Goal: Task Accomplishment & Management: Manage account settings

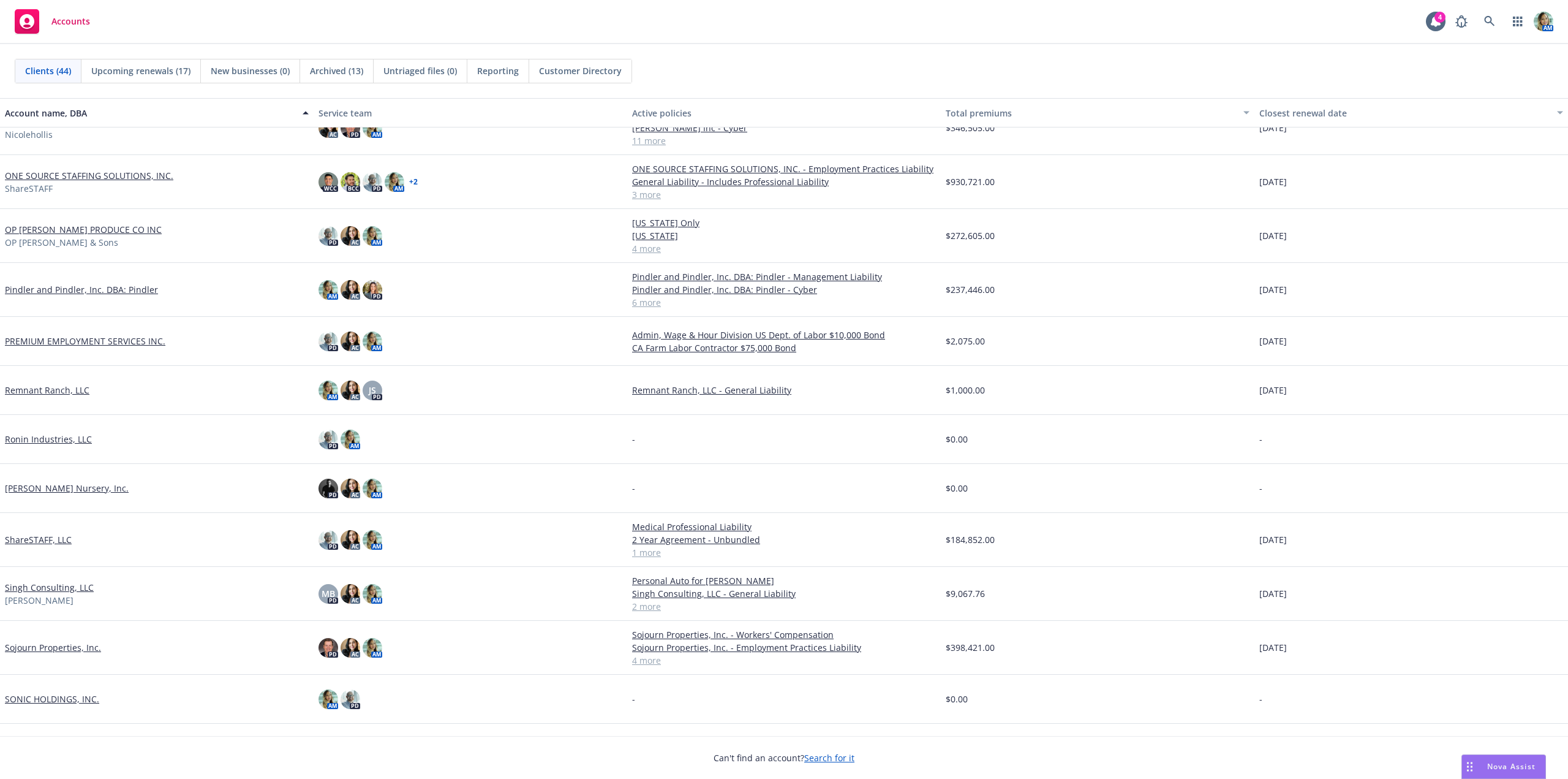
scroll to position [1031, 0]
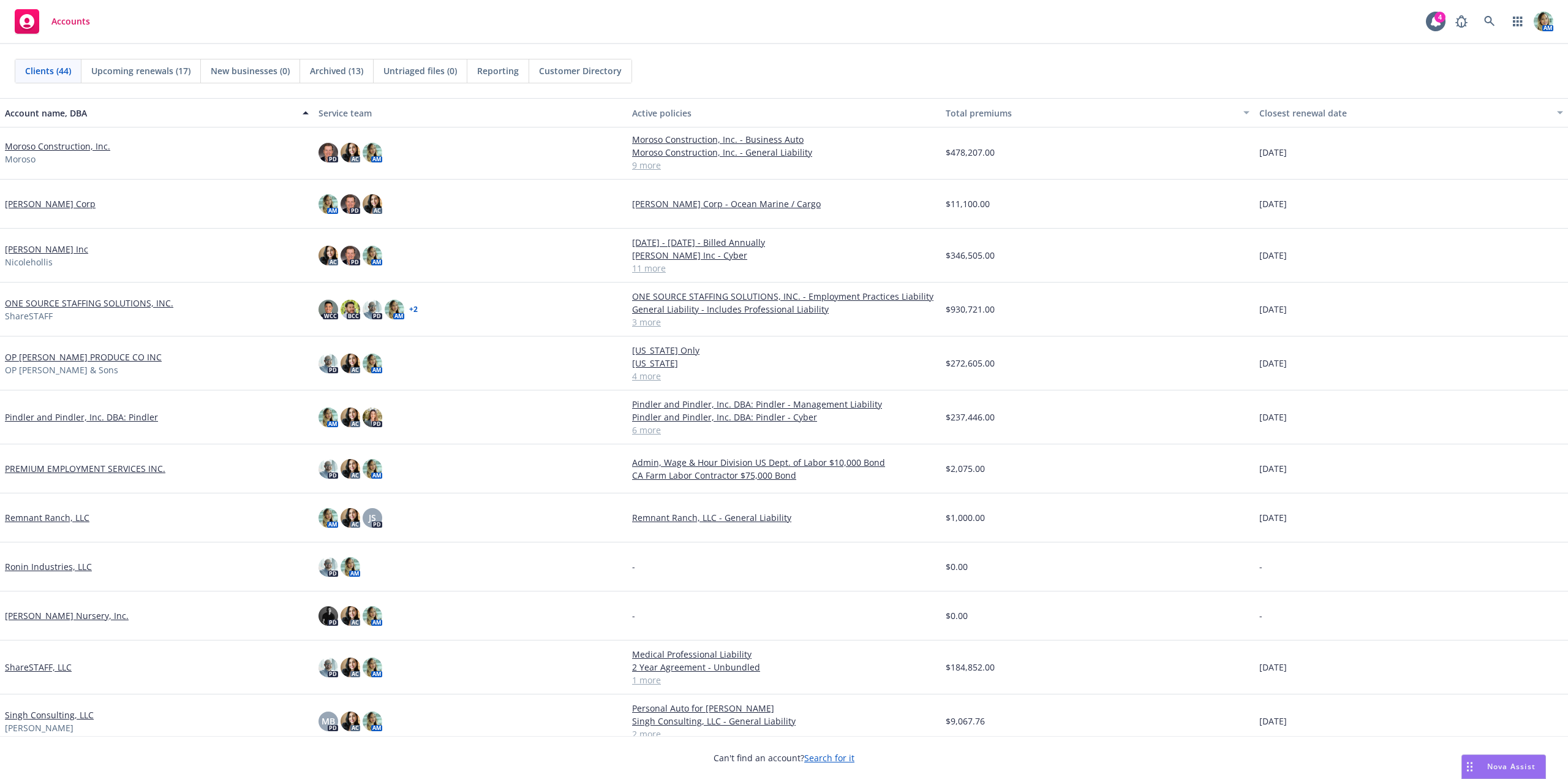
click at [64, 249] on link "Nicole Hollis Inc" at bounding box center [46, 249] width 83 height 13
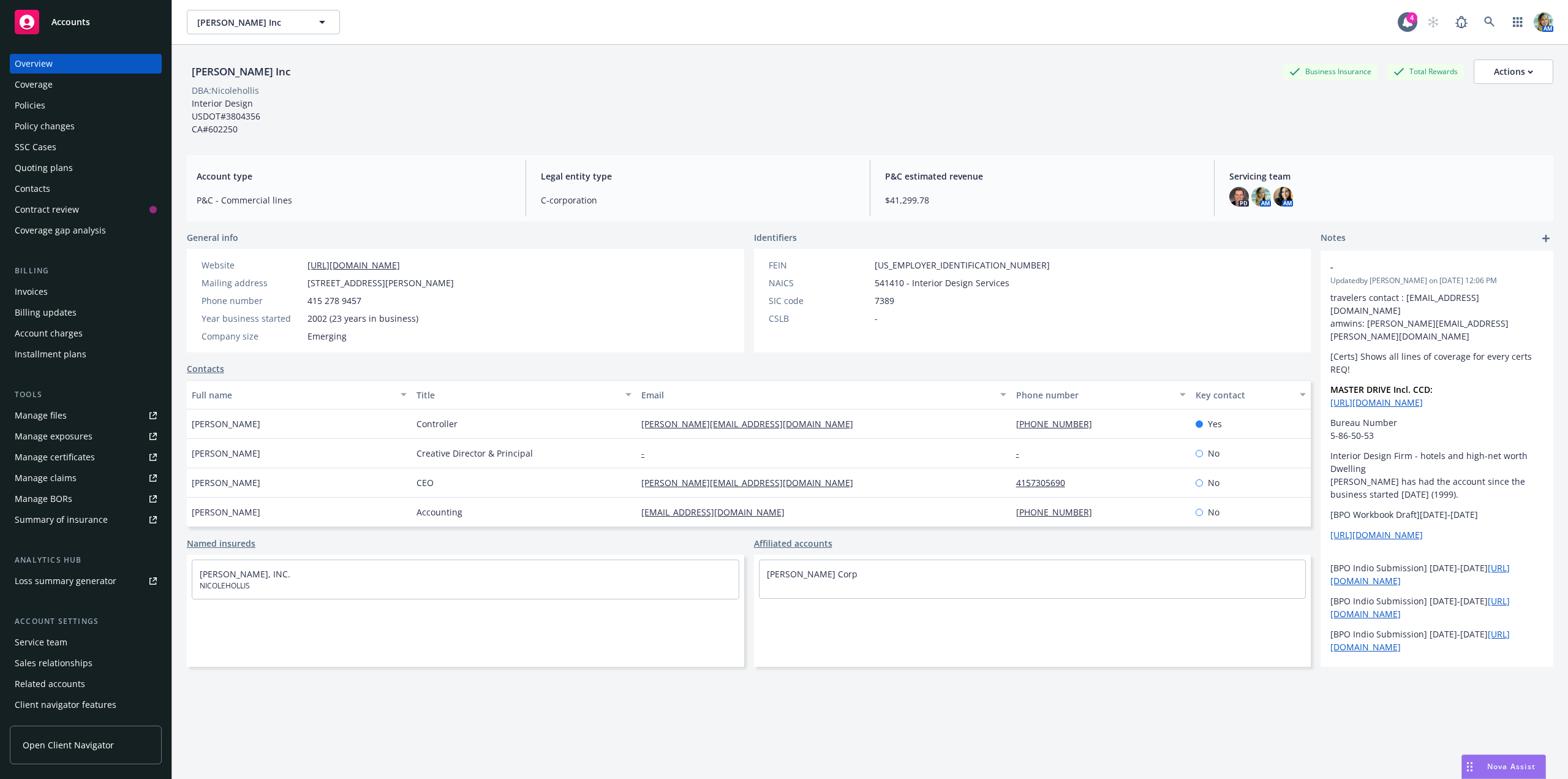
click at [36, 170] on div "Quoting plans" at bounding box center [44, 168] width 58 height 20
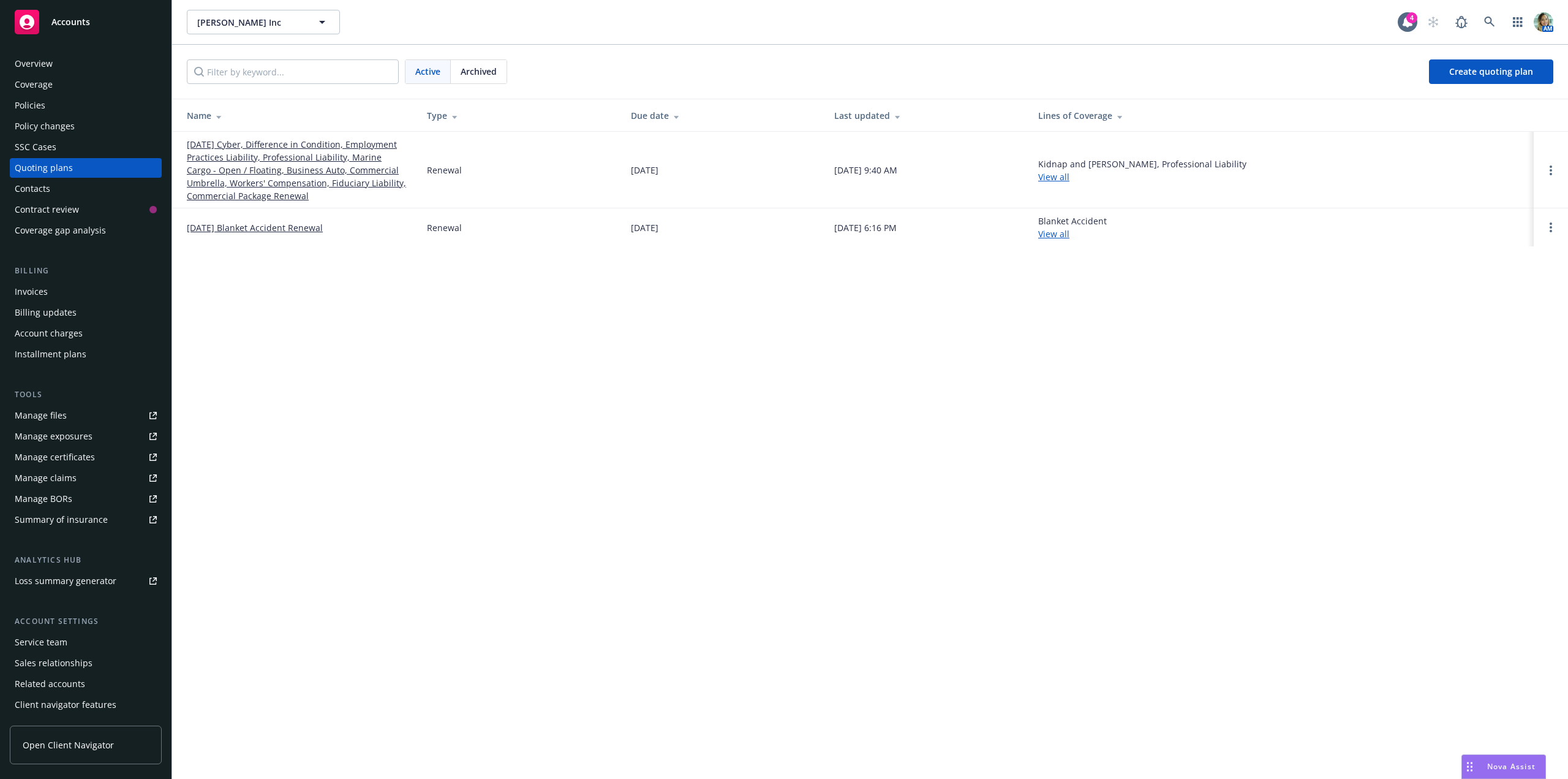
click at [314, 168] on link "[DATE] Cyber, Difference in Condition, Employment Practices Liability, Professi…" at bounding box center [297, 170] width 221 height 64
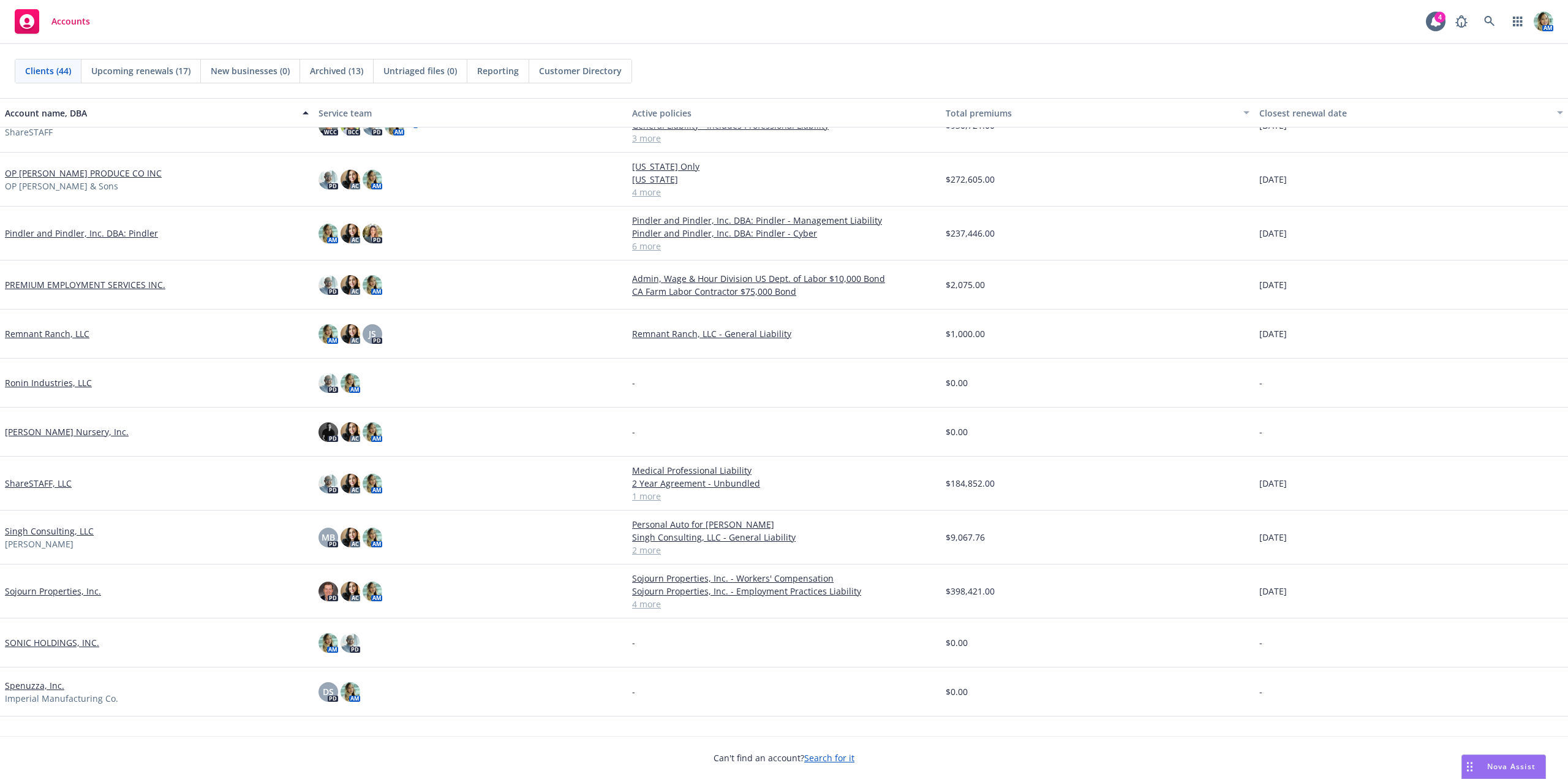
scroll to position [970, 0]
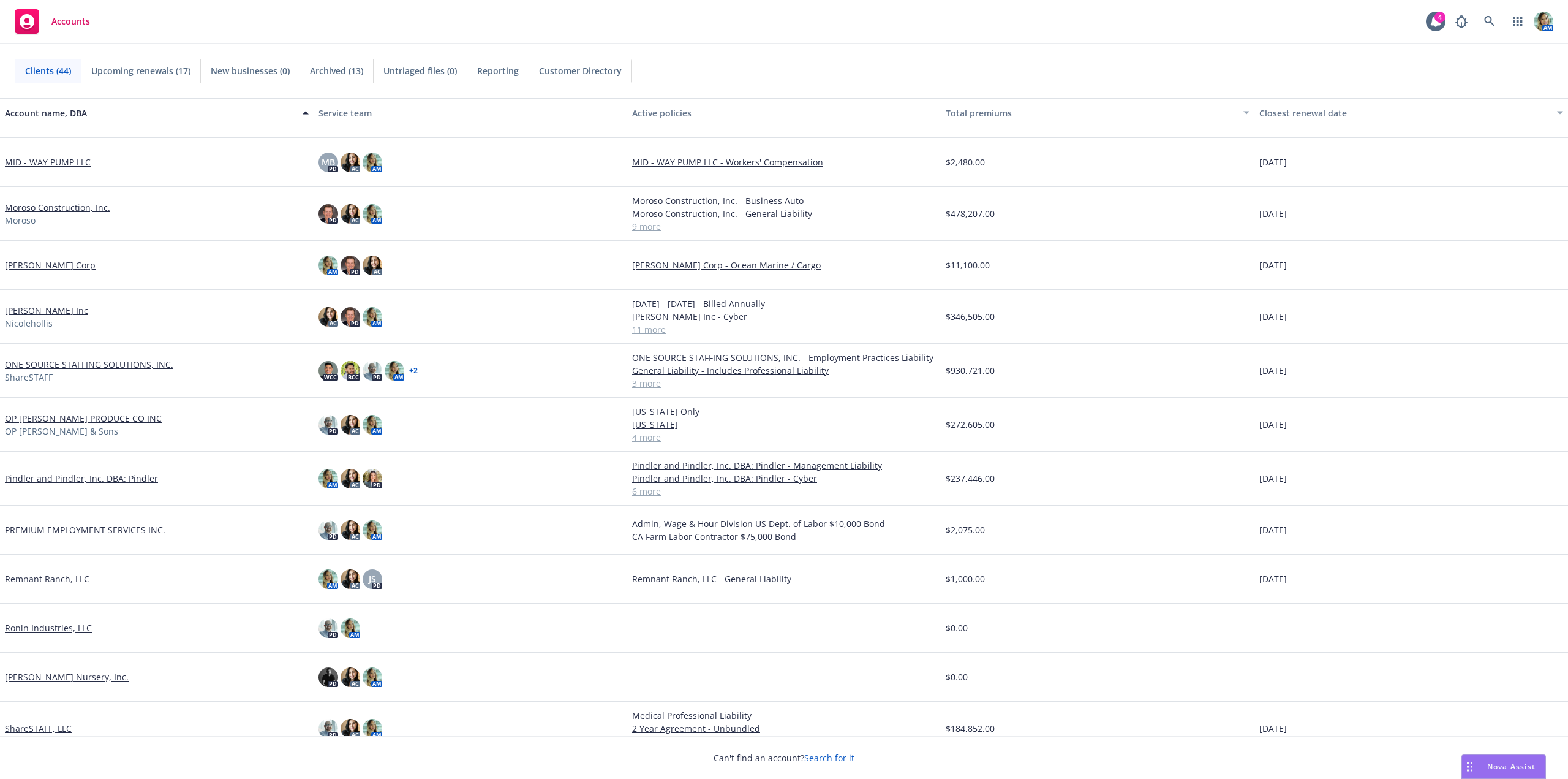
click at [65, 270] on link "[PERSON_NAME] Corp" at bounding box center [50, 265] width 91 height 13
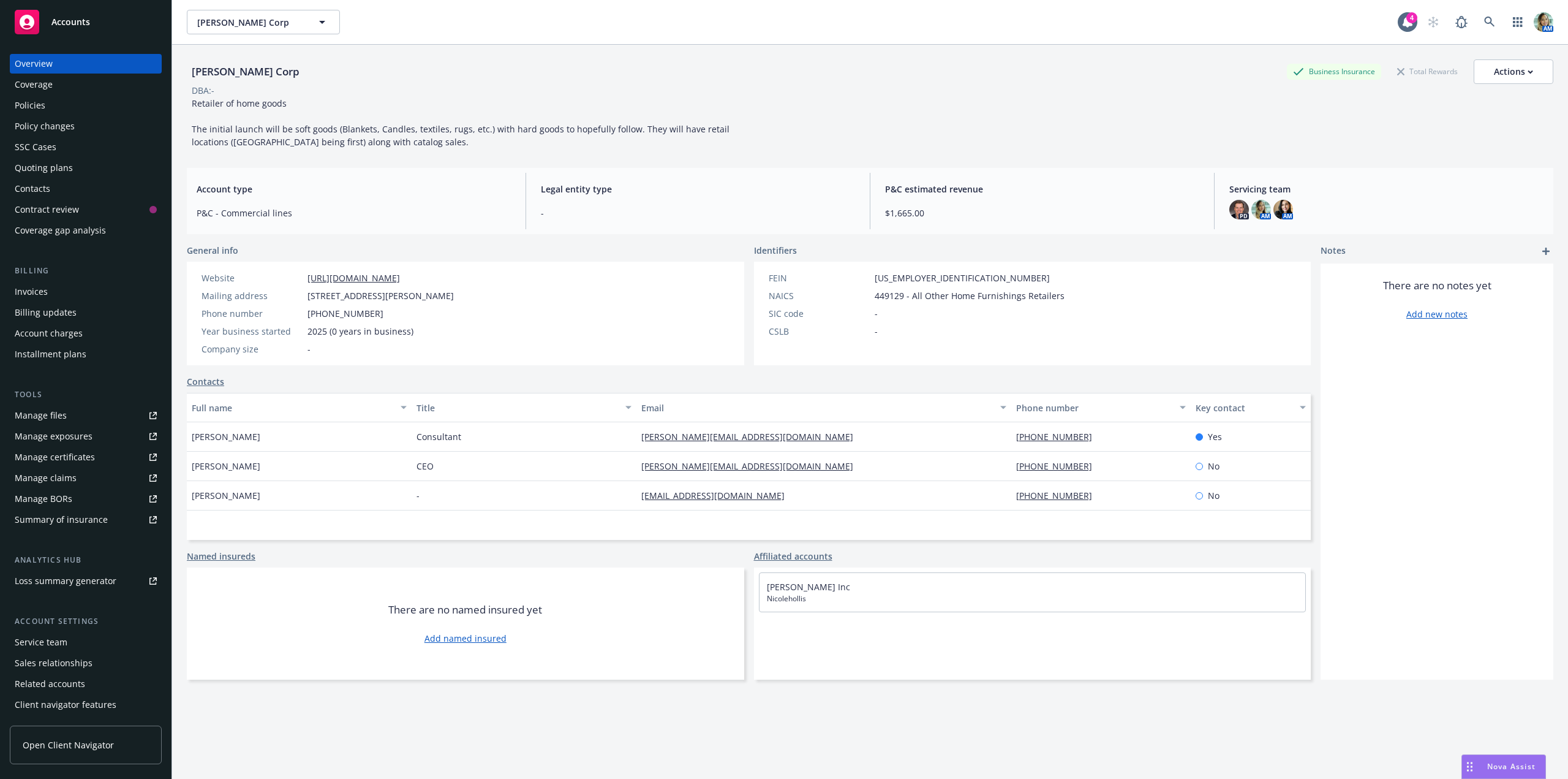
click at [71, 165] on div "Quoting plans" at bounding box center [44, 168] width 58 height 20
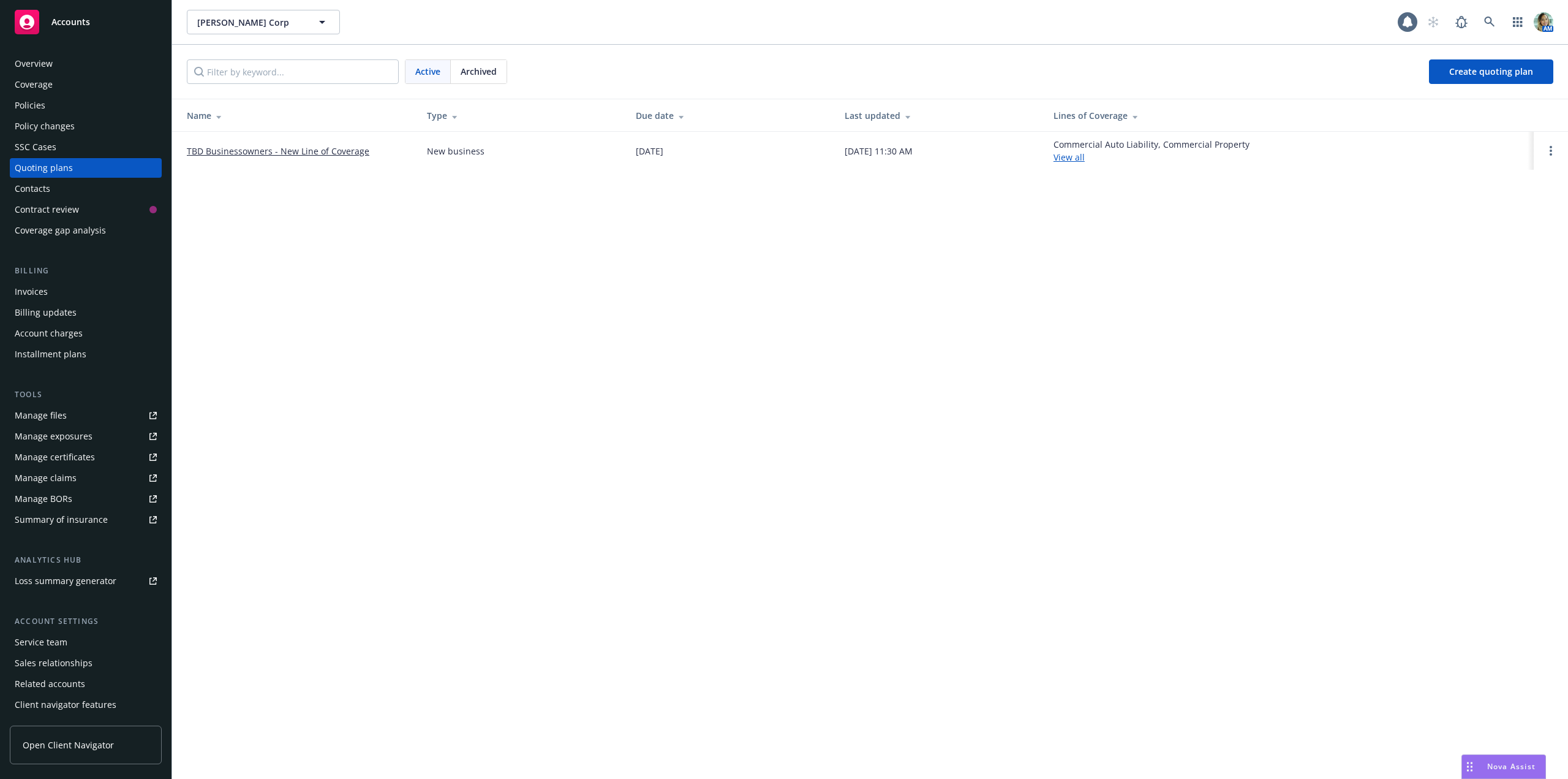
click at [217, 146] on link "TBD Businessowners - New Line of Coverage" at bounding box center [278, 151] width 183 height 13
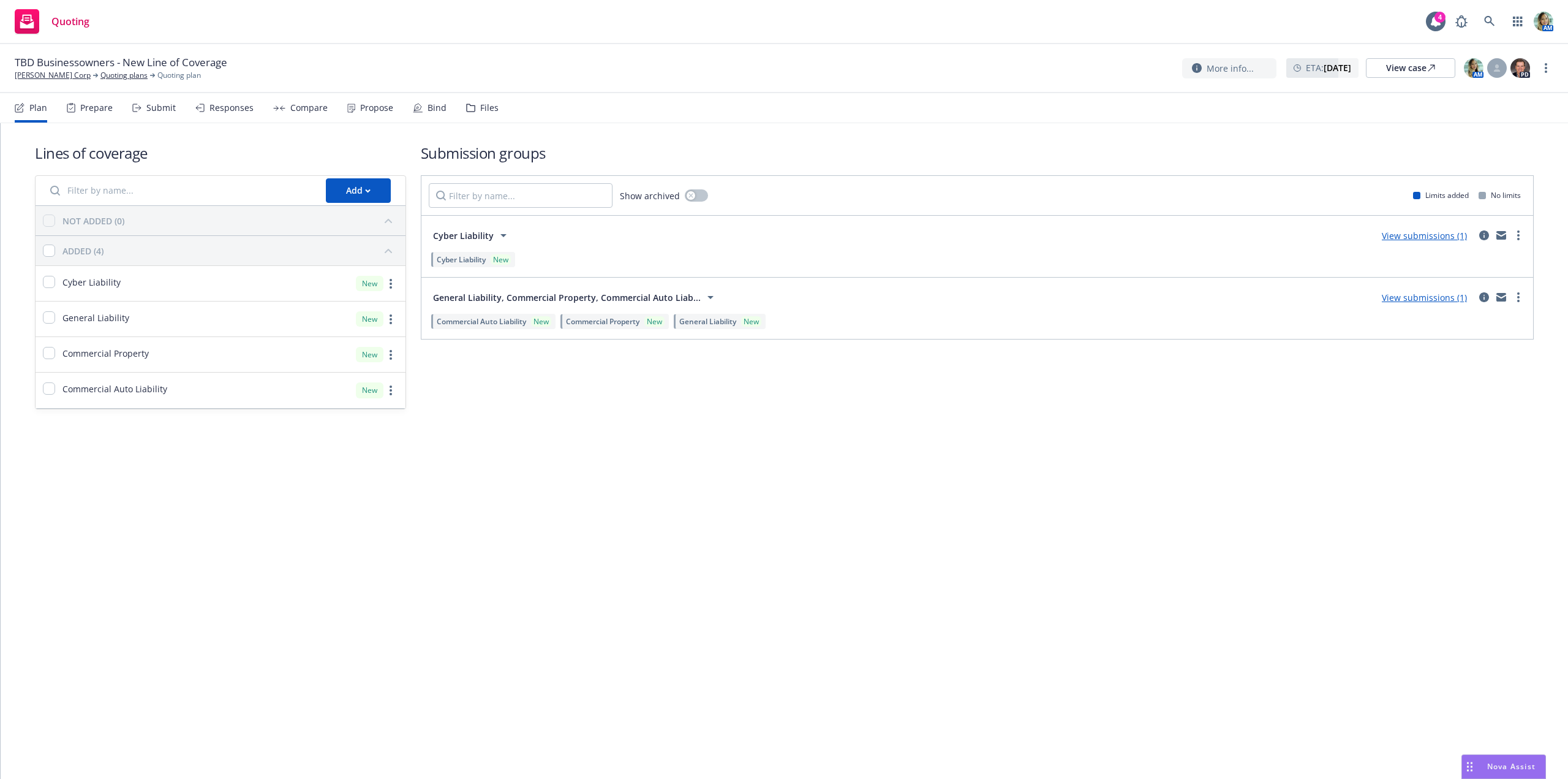
click at [1406, 294] on link "View submissions (1)" at bounding box center [1424, 297] width 85 height 11
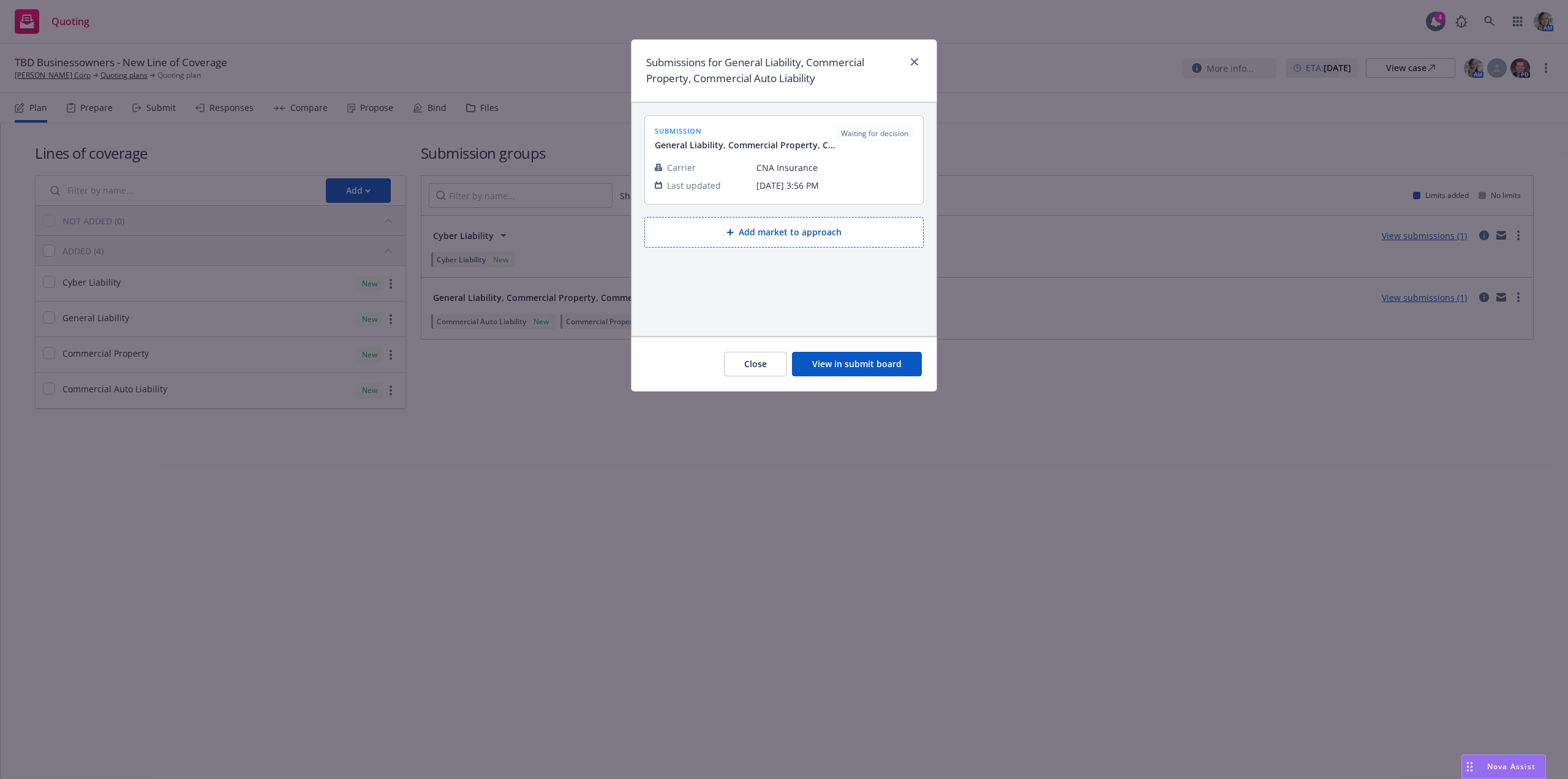
click at [830, 366] on button "View in submit board" at bounding box center [857, 364] width 130 height 25
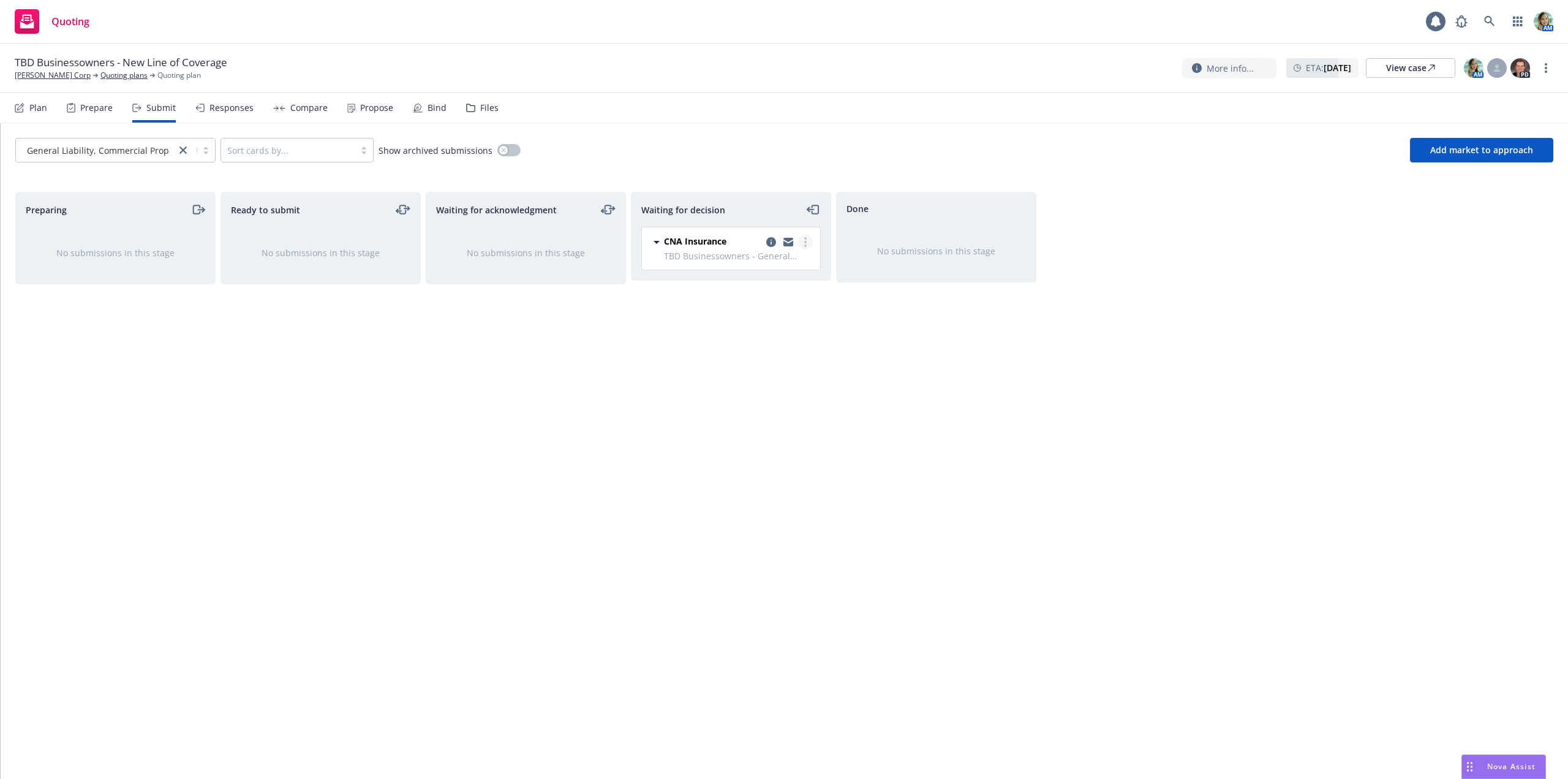
click at [809, 247] on link "more" at bounding box center [805, 242] width 15 height 15
click at [785, 331] on link "Add declined decision" at bounding box center [751, 340] width 123 height 25
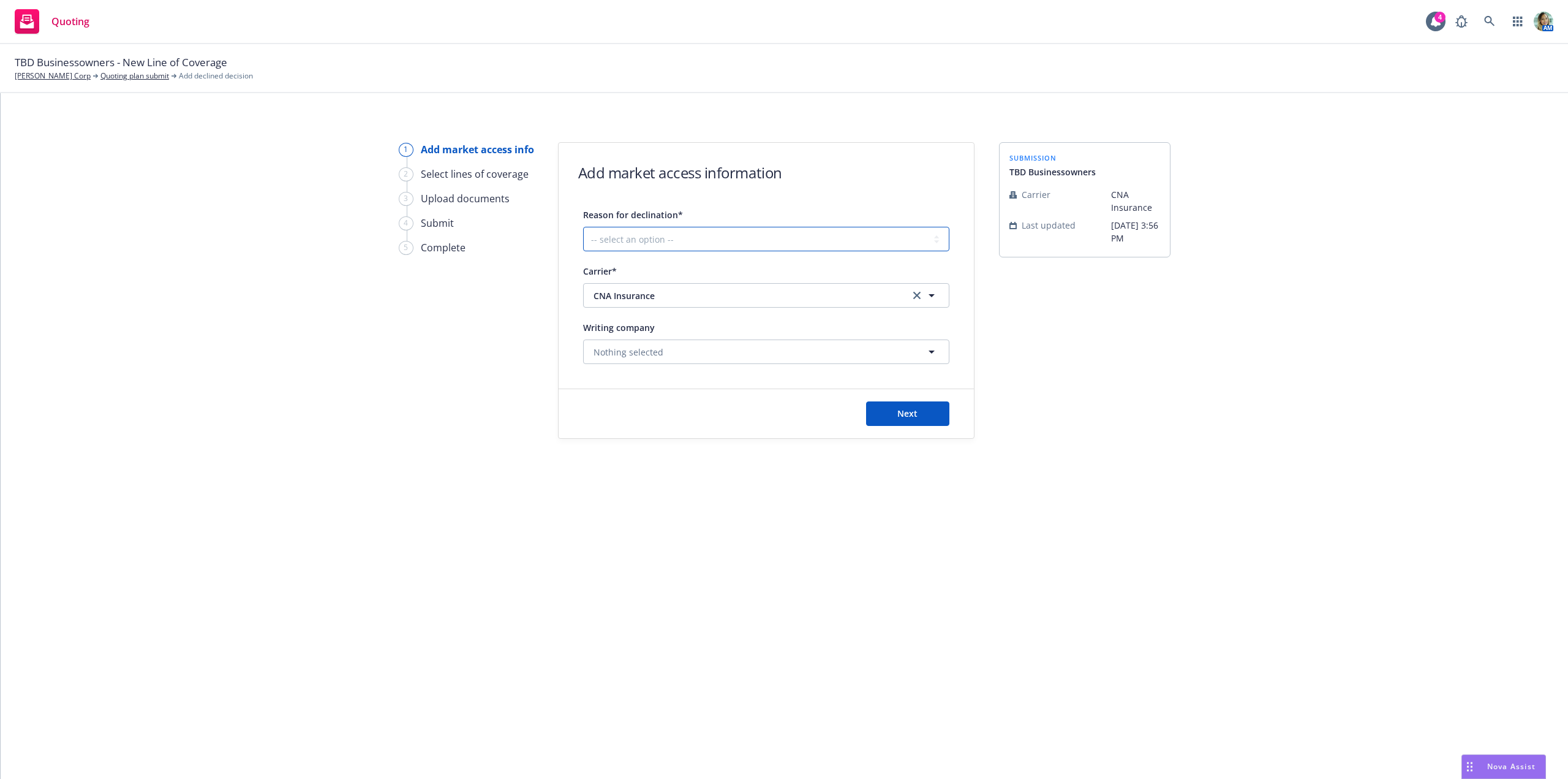
click at [879, 236] on select "-- select an option -- Cannot compete with other markets Carrier non-renewed Ca…" at bounding box center [766, 239] width 366 height 25
select select "DOES_NOT_FIT_UNDERWRITER_APPETITE"
click at [583, 226] on select "-- select an option -- Cannot compete with other markets Carrier non-renewed Ca…" at bounding box center [766, 239] width 366 height 25
click at [887, 404] on button "Next" at bounding box center [907, 413] width 83 height 25
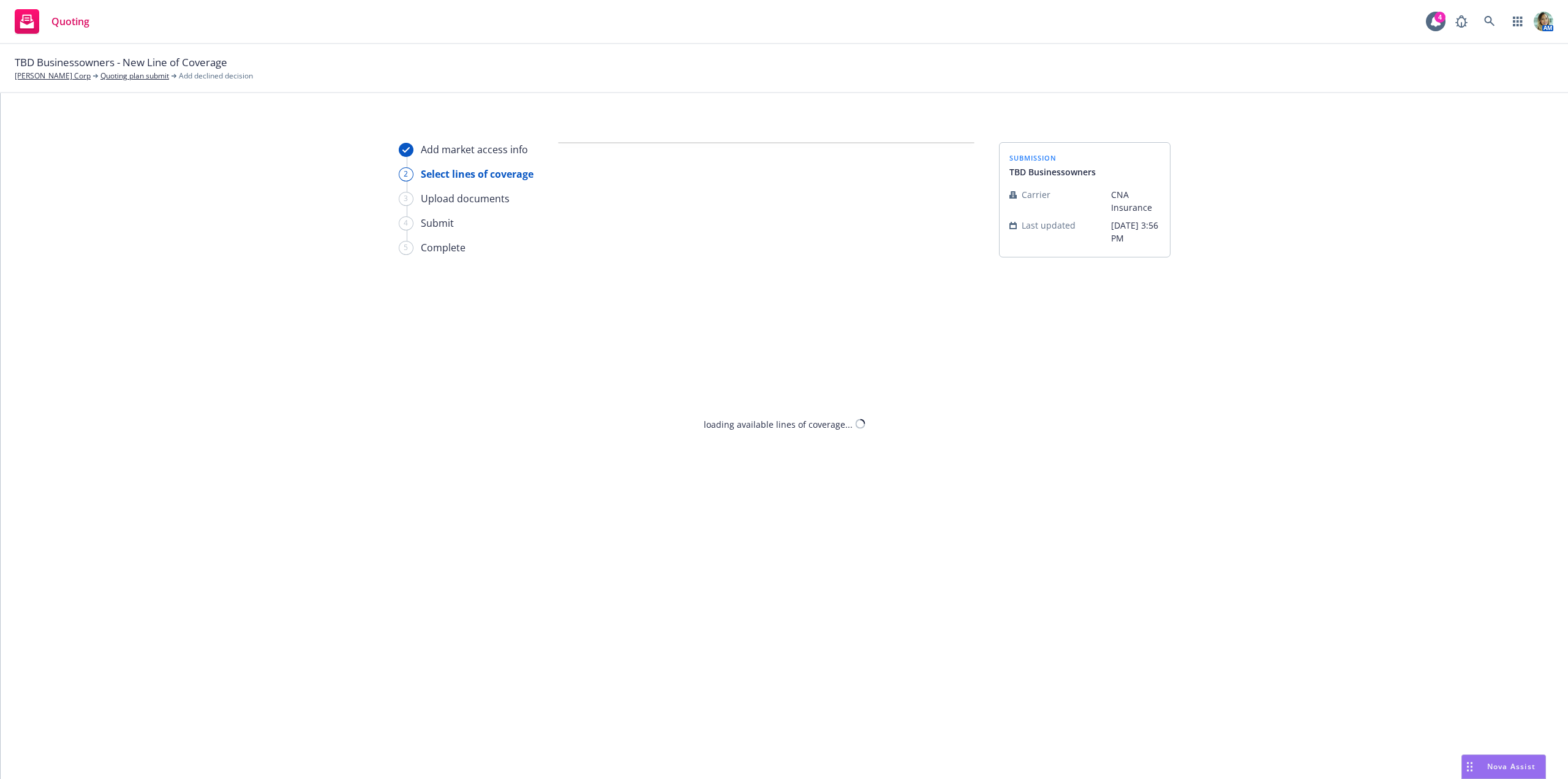
select select "DOES_NOT_FIT_UNDERWRITER_APPETITE"
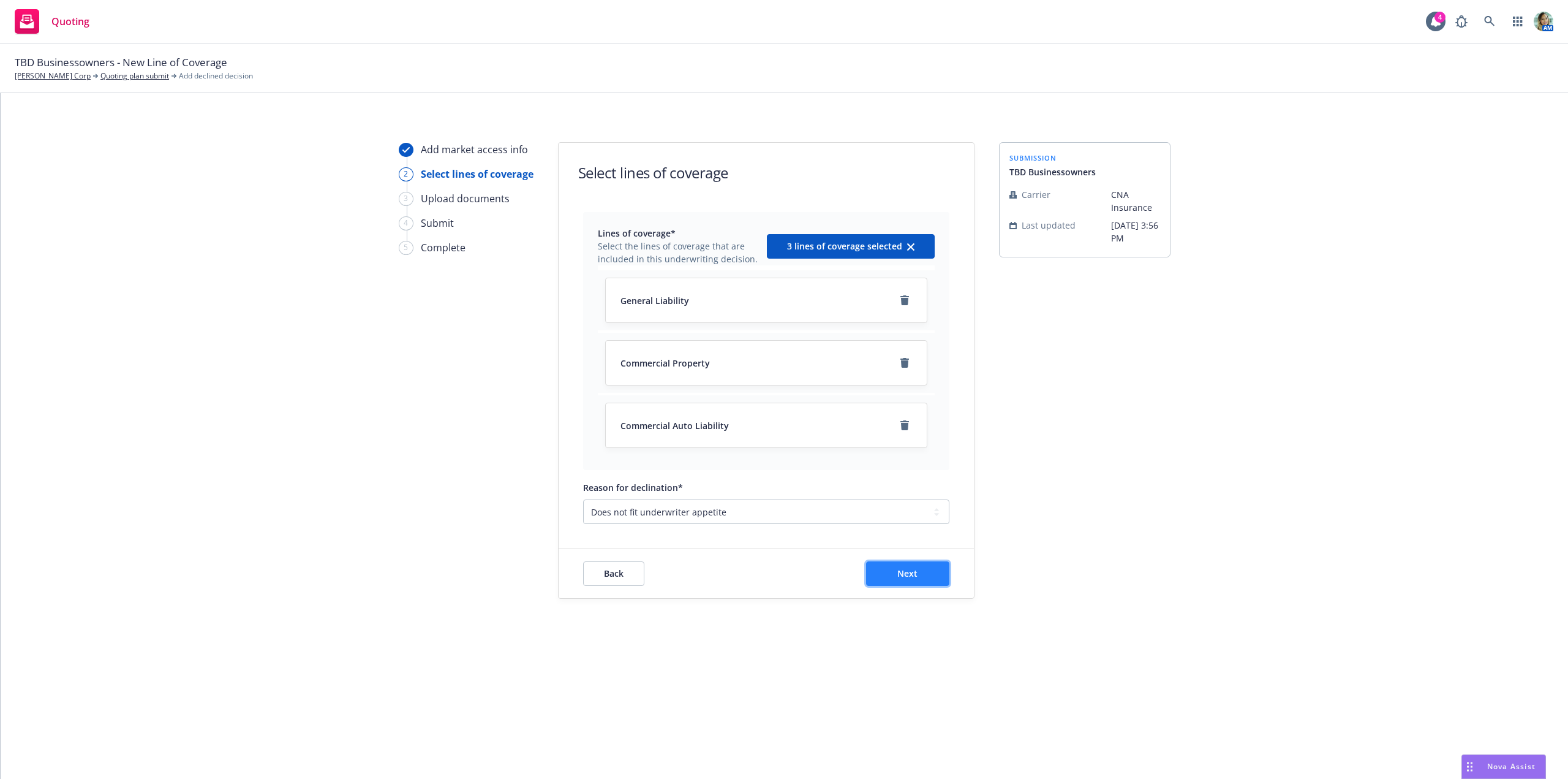
click at [922, 569] on button "Next" at bounding box center [907, 573] width 83 height 25
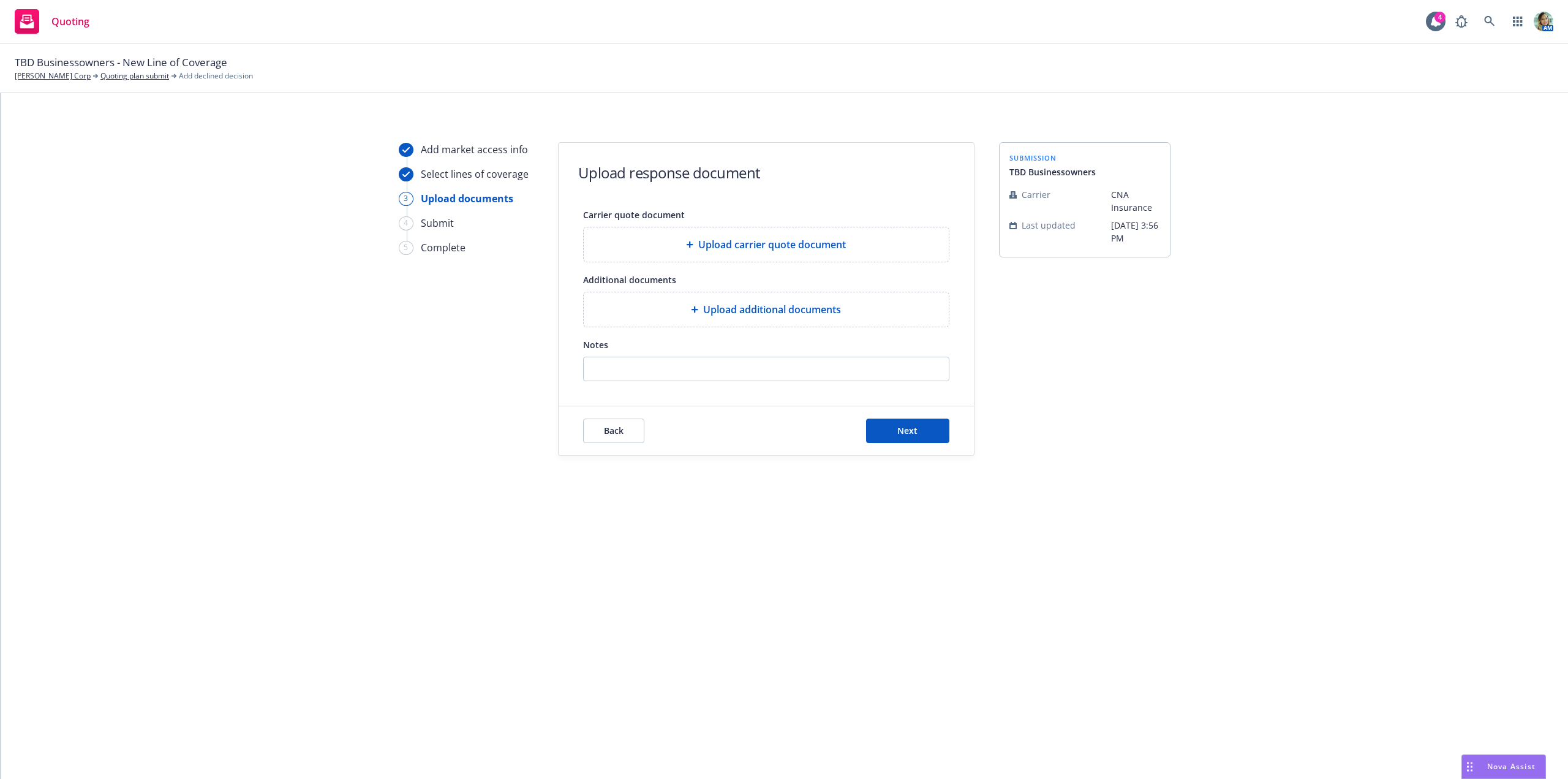
click at [798, 314] on span "Upload additional documents" at bounding box center [772, 309] width 138 height 15
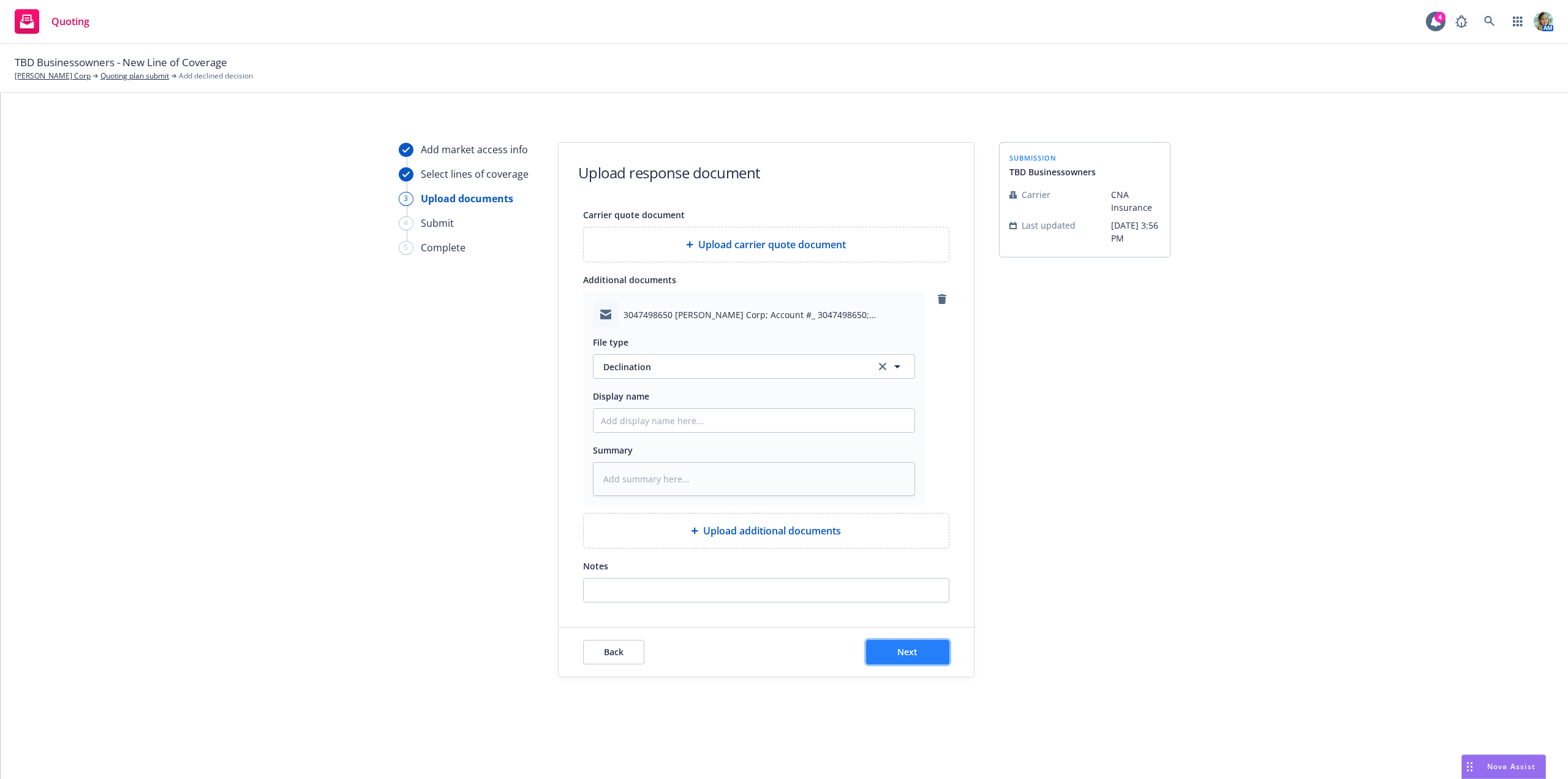
click at [916, 656] on span "Next" at bounding box center [907, 652] width 20 height 11
type textarea "x"
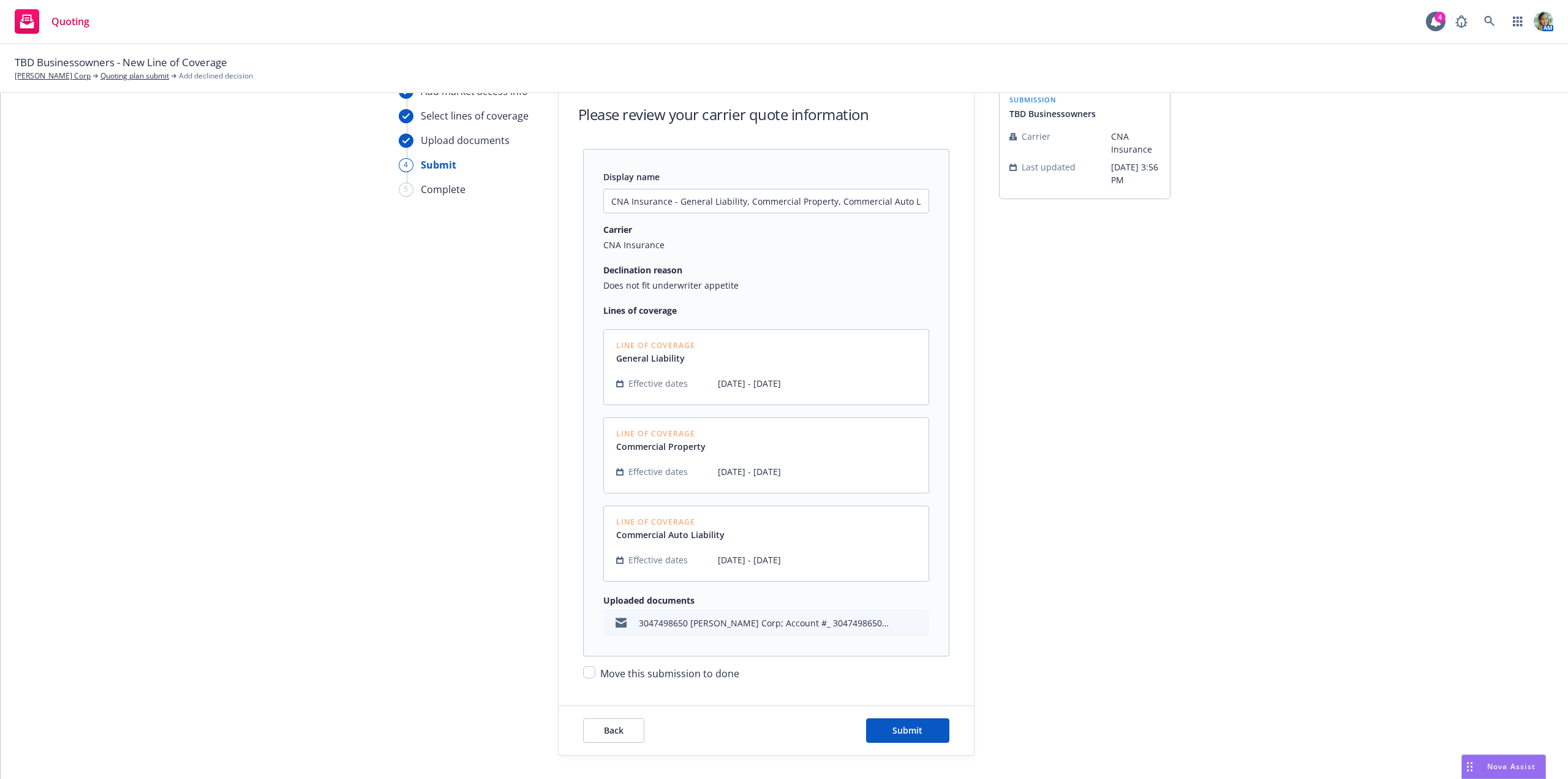
scroll to position [113, 0]
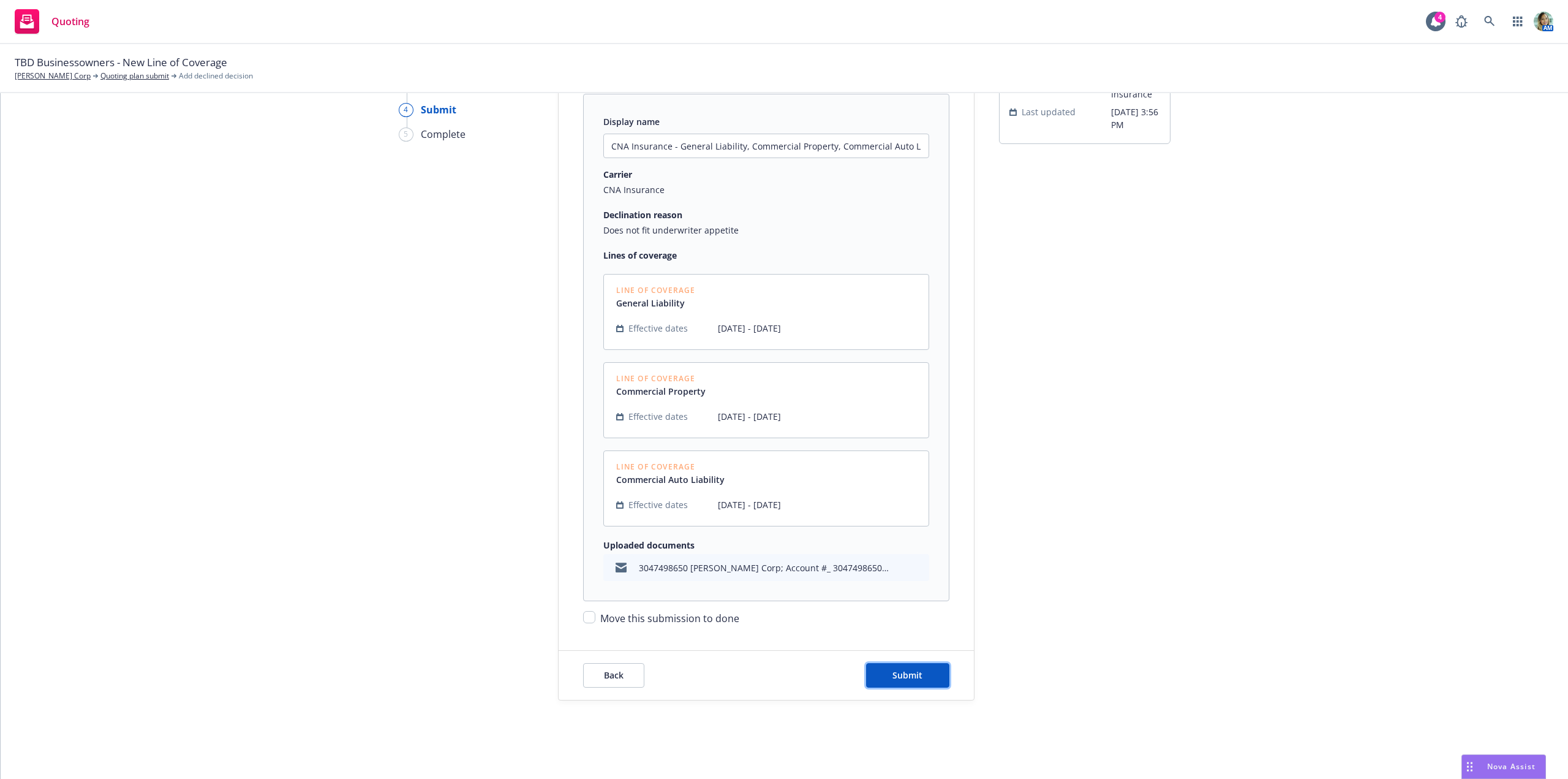
click at [926, 677] on button "Submit" at bounding box center [907, 675] width 83 height 25
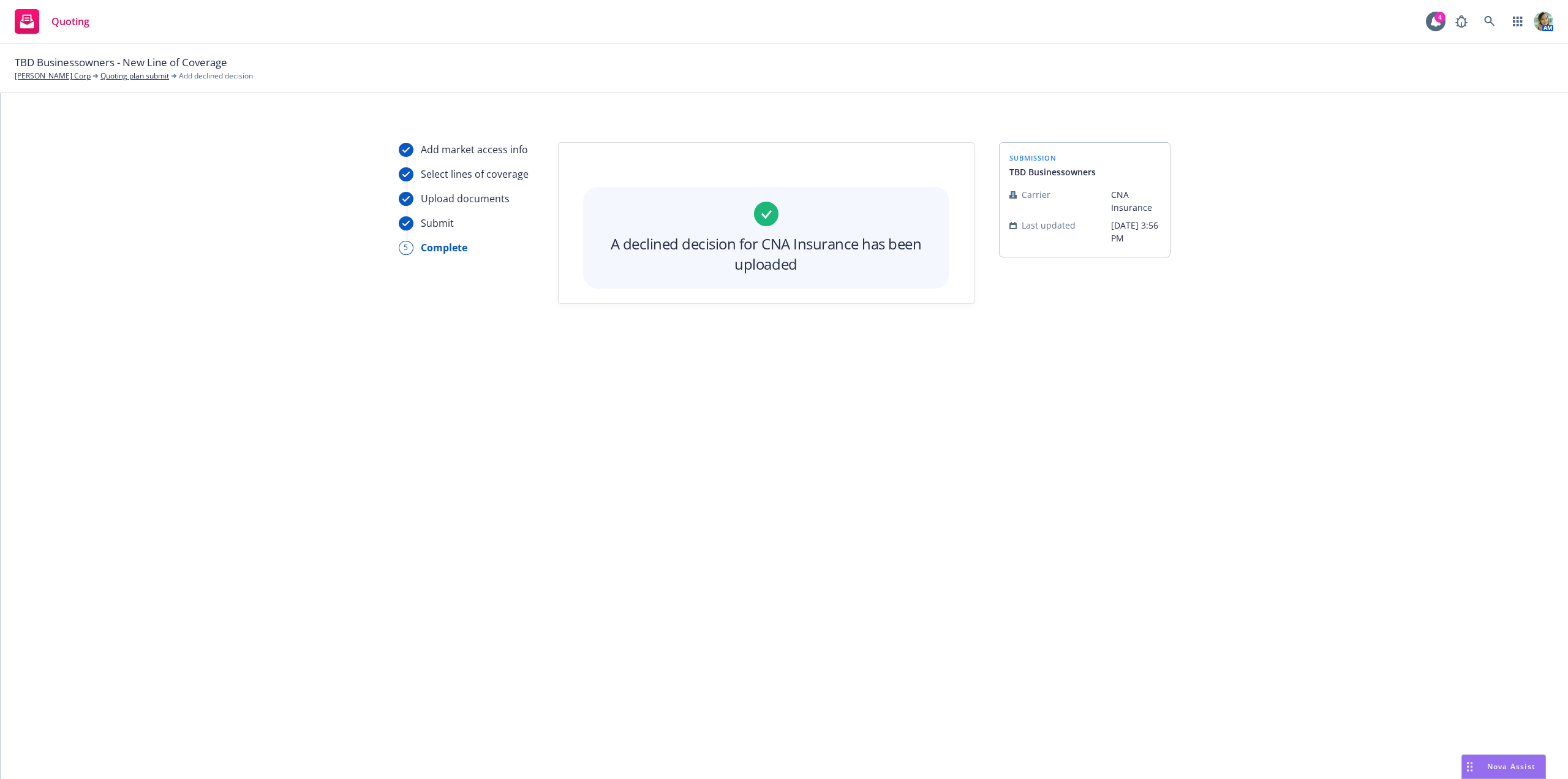
scroll to position [0, 0]
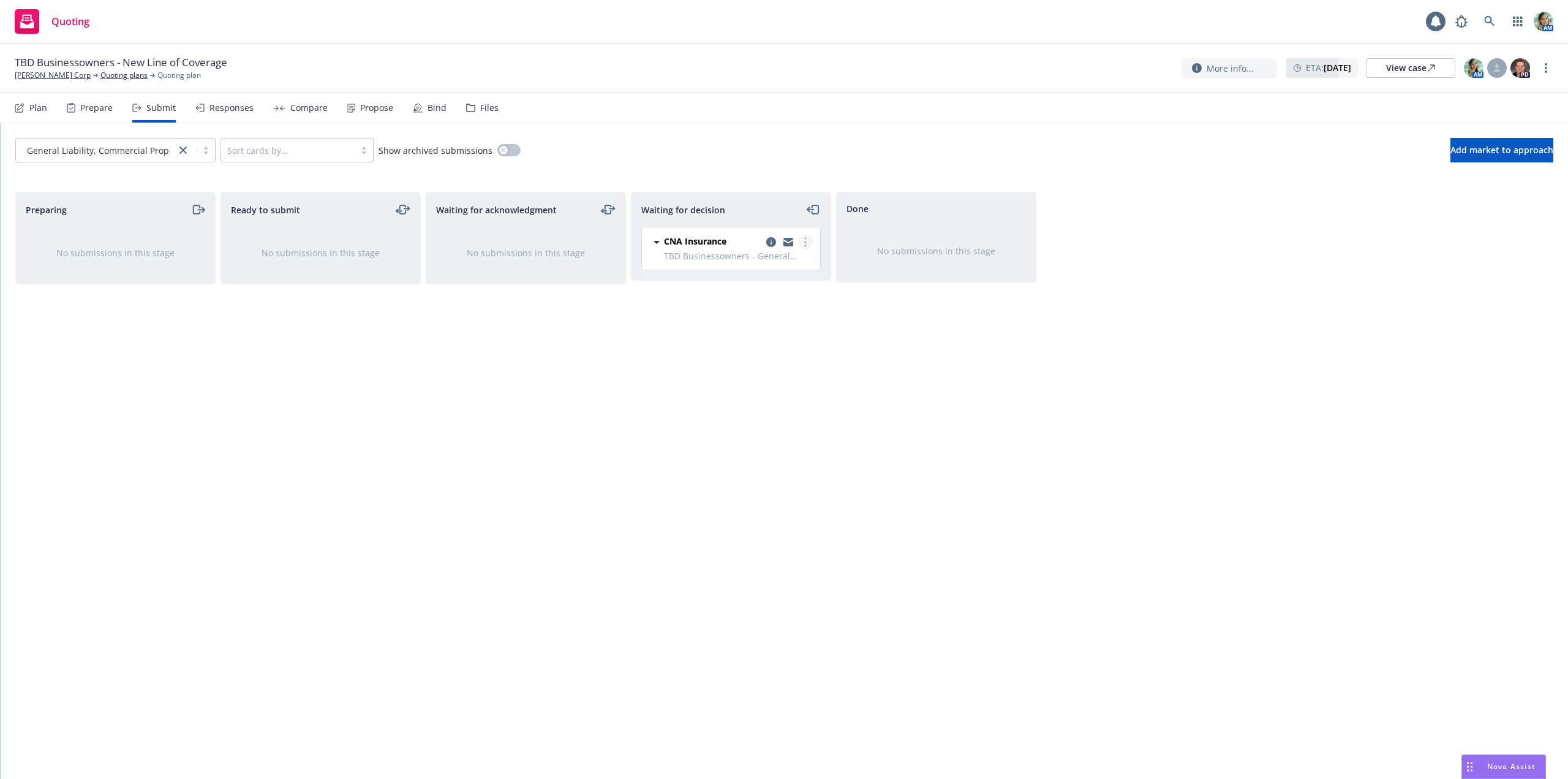
click at [805, 245] on circle "more" at bounding box center [805, 245] width 3 height 3
click at [784, 281] on link "Move to done" at bounding box center [751, 291] width 123 height 25
drag, startPoint x: 1092, startPoint y: 402, endPoint x: 555, endPoint y: 118, distance: 607.5
click at [1091, 401] on div "Preparing No submissions in this stage Ready to submit No submissions in this s…" at bounding box center [784, 472] width 1538 height 561
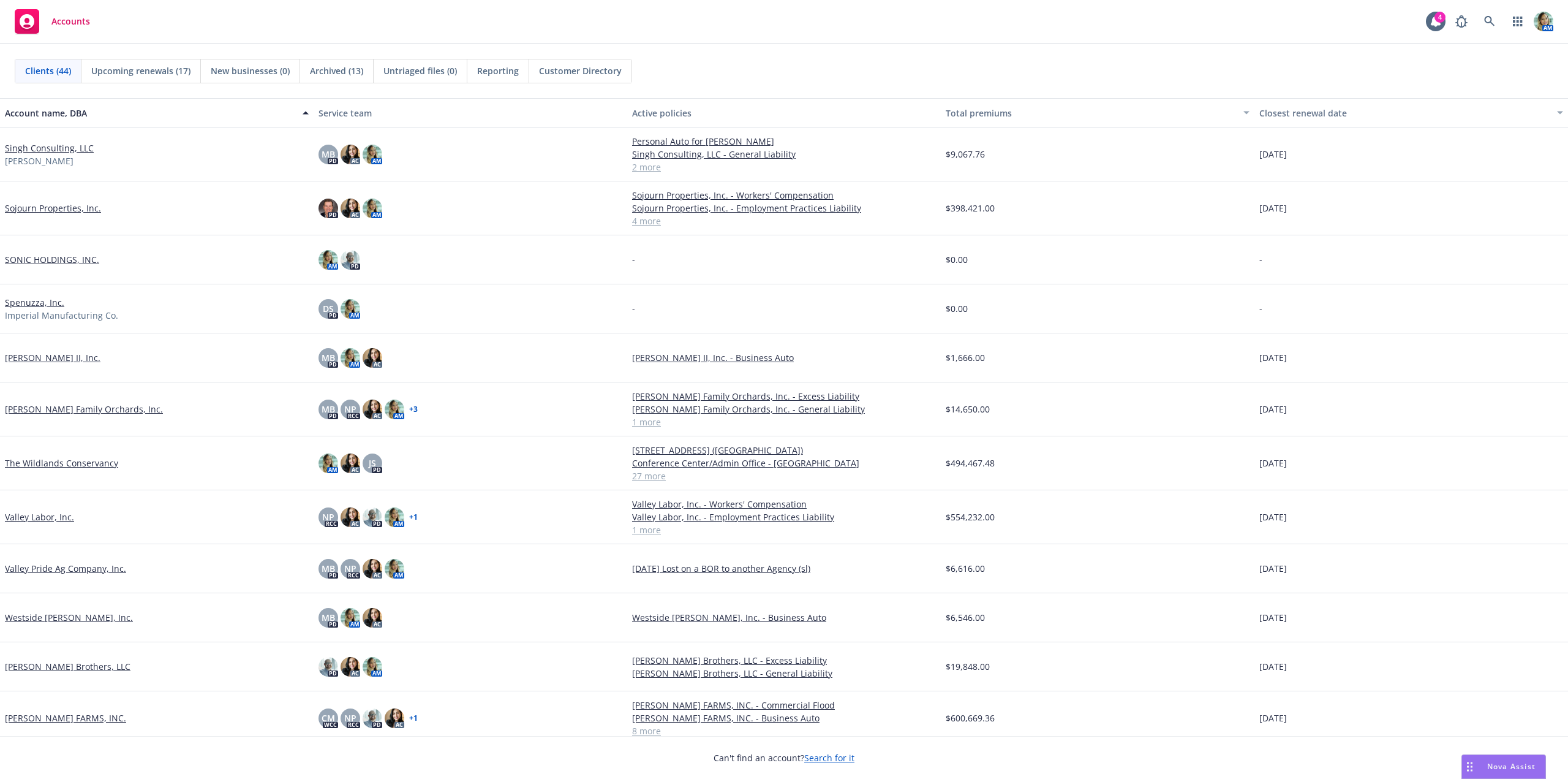
scroll to position [1583, 0]
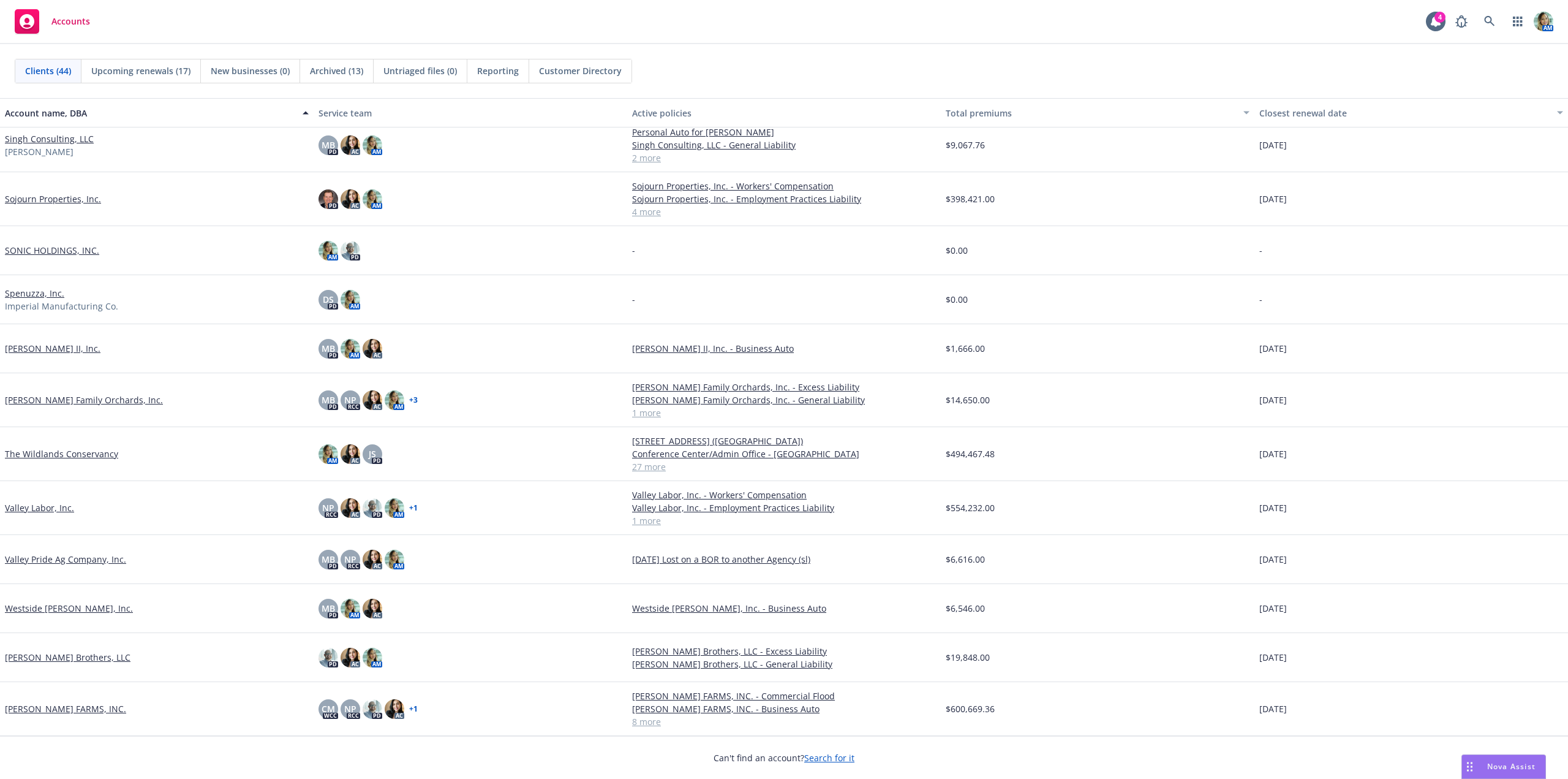
click at [104, 457] on link "The Wildlands Conservancy" at bounding box center [61, 454] width 113 height 13
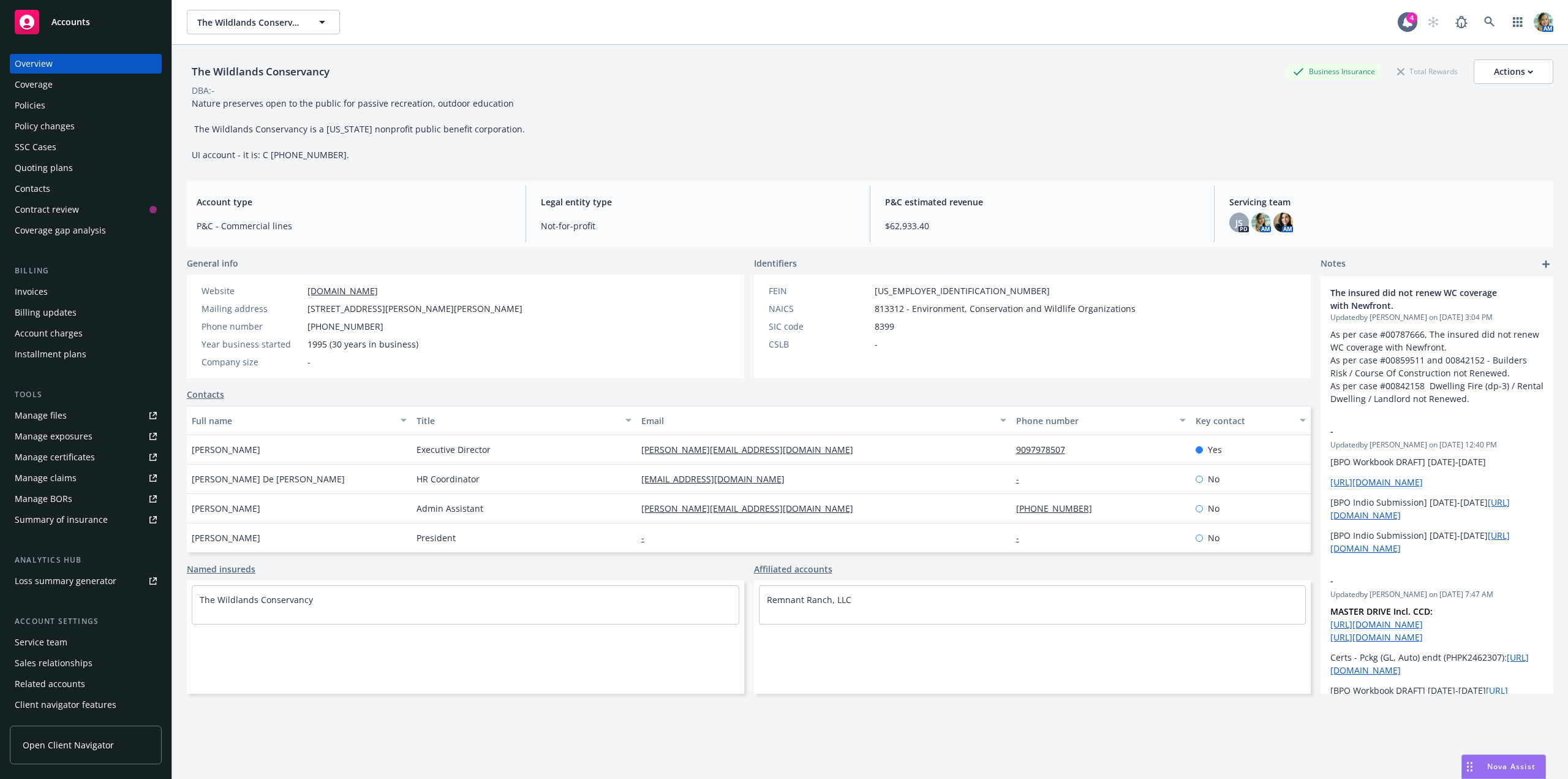
click at [54, 417] on div "Manage files" at bounding box center [41, 415] width 52 height 20
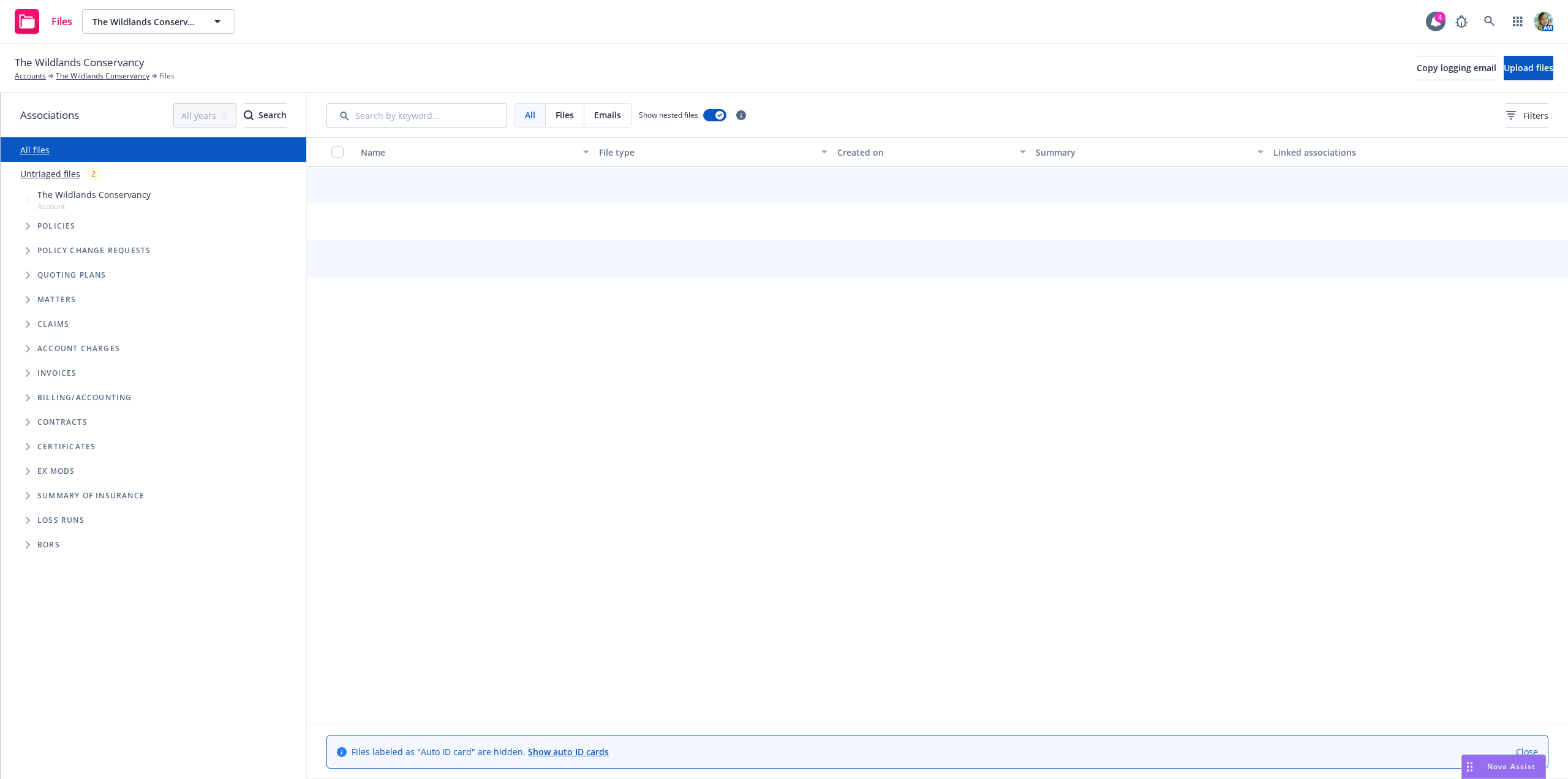
click at [69, 173] on link "Untriaged files" at bounding box center [50, 174] width 60 height 13
click at [81, 191] on span "The Wildlands Conservancy" at bounding box center [94, 194] width 113 height 13
click at [65, 174] on link "Untriaged files" at bounding box center [50, 174] width 60 height 13
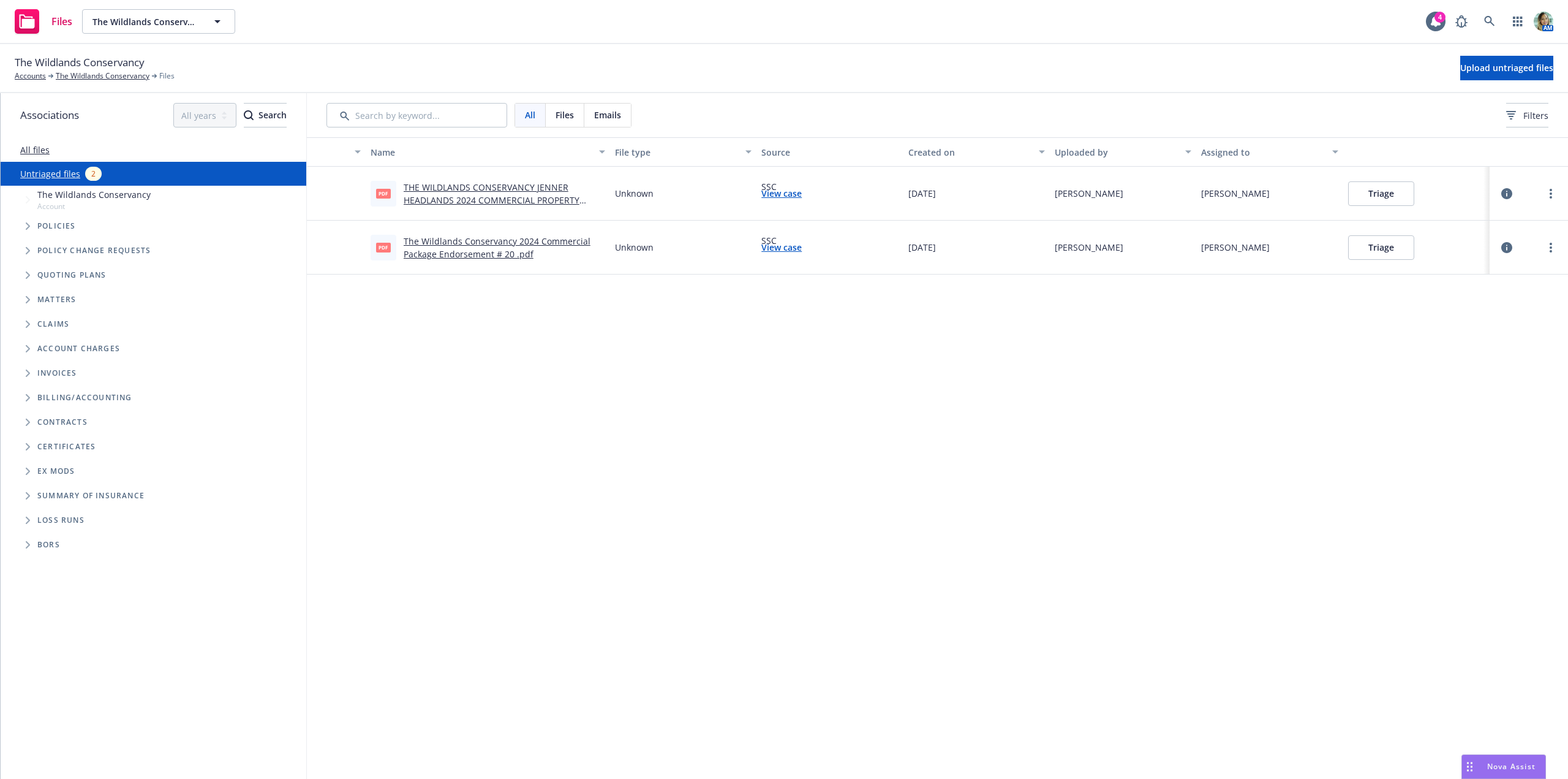
click at [1404, 251] on button "Triage" at bounding box center [1381, 247] width 66 height 25
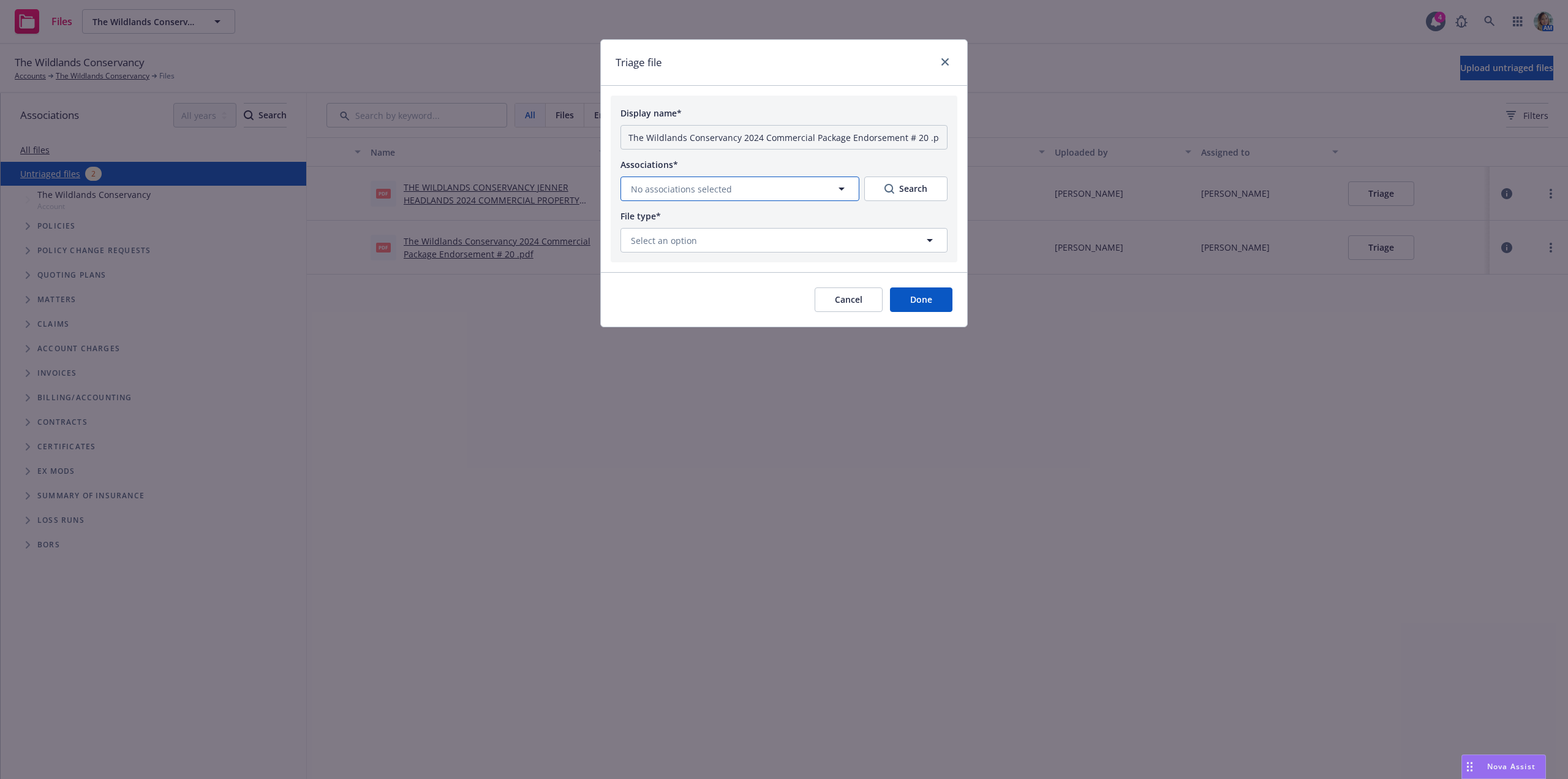
click at [763, 196] on button "No associations selected" at bounding box center [739, 189] width 239 height 25
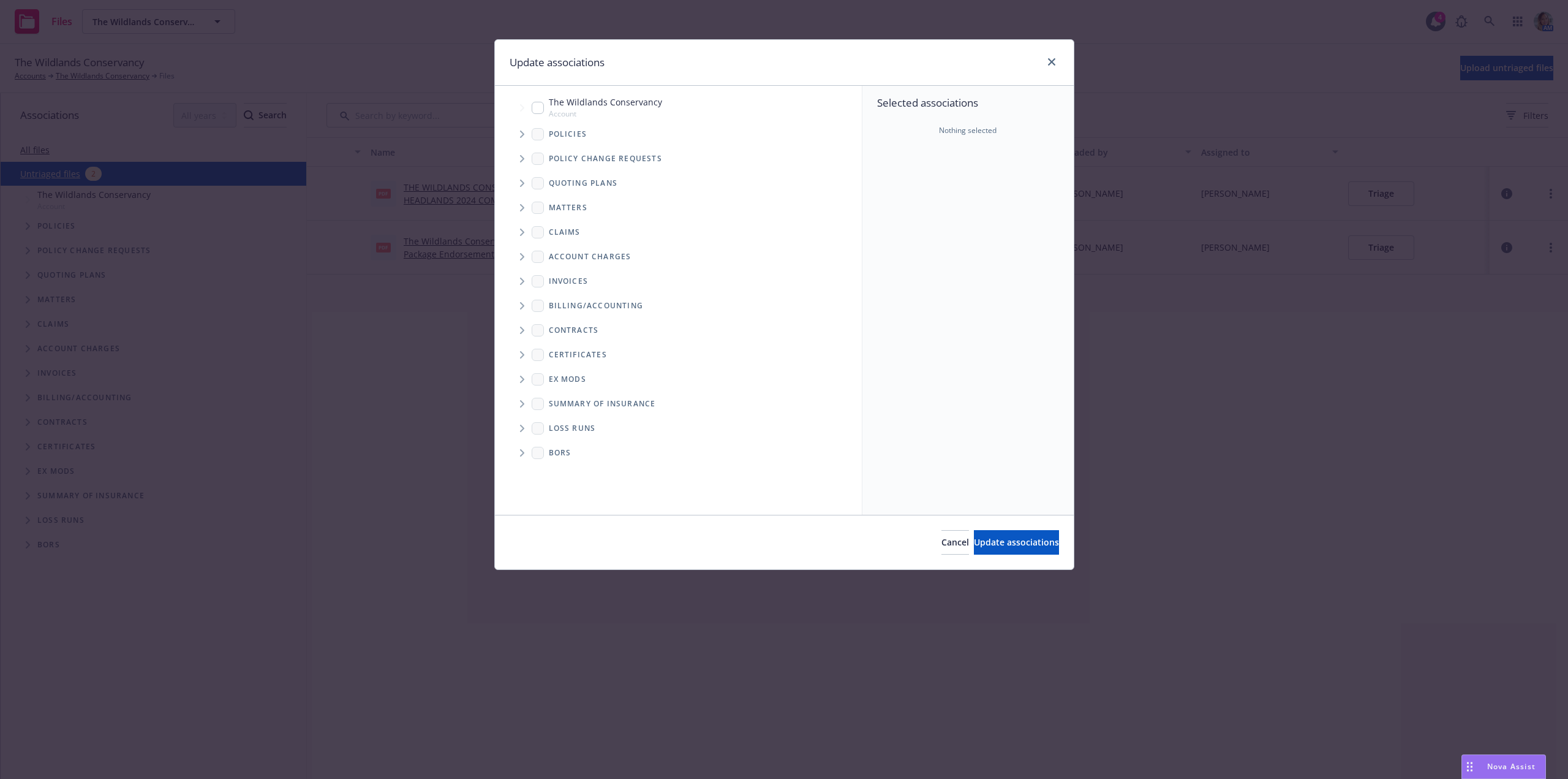
click at [541, 116] on div "The Wildlands Conservancy Account" at bounding box center [597, 107] width 130 height 24
click at [542, 109] on input "Tree Example" at bounding box center [537, 108] width 12 height 12
click at [533, 111] on input "Tree Example" at bounding box center [537, 108] width 12 height 12
checkbox input "true"
drag, startPoint x: 1029, startPoint y: 544, endPoint x: 1018, endPoint y: 517, distance: 29.2
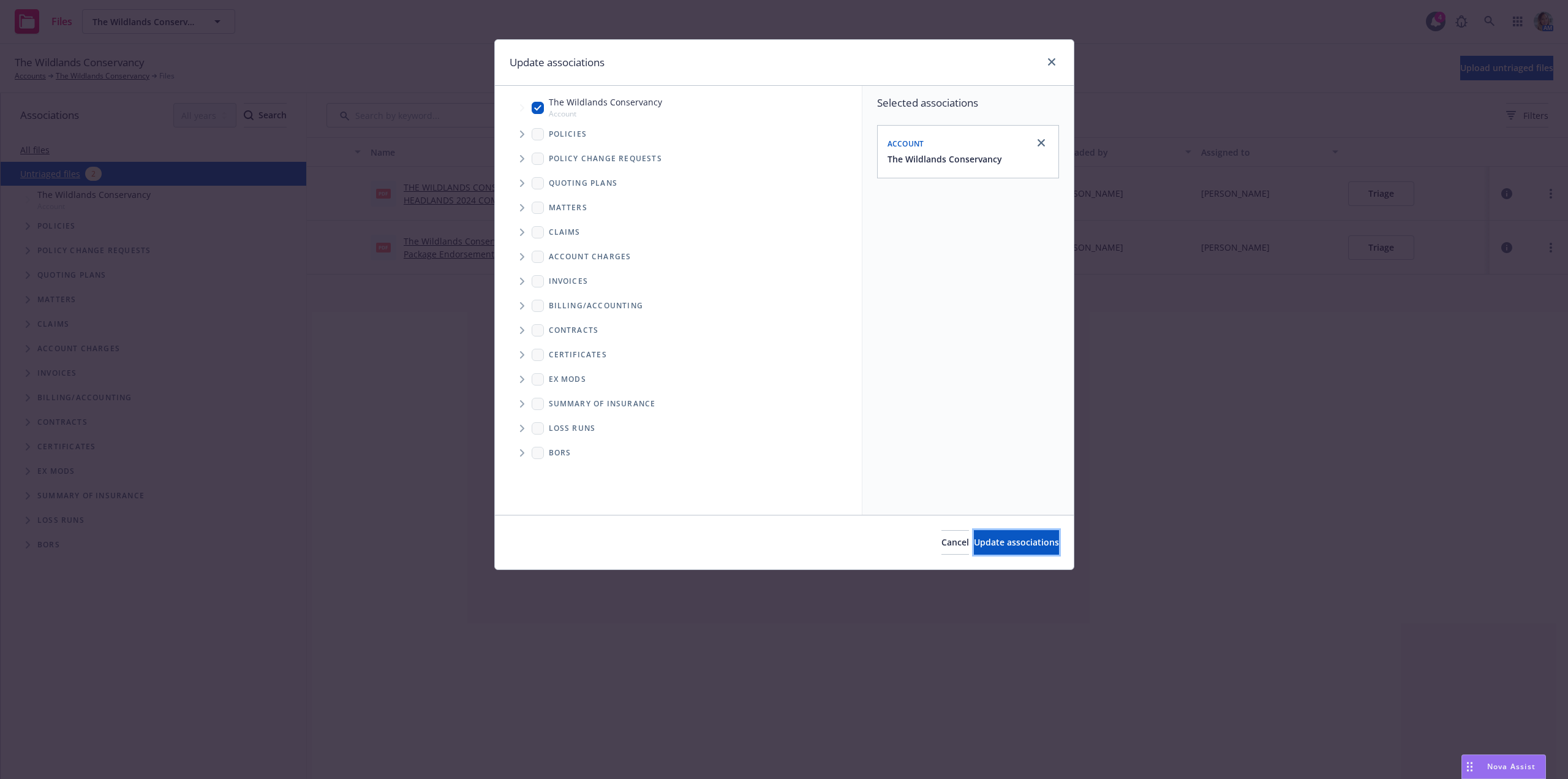
click at [1029, 542] on span "Update associations" at bounding box center [1016, 541] width 85 height 11
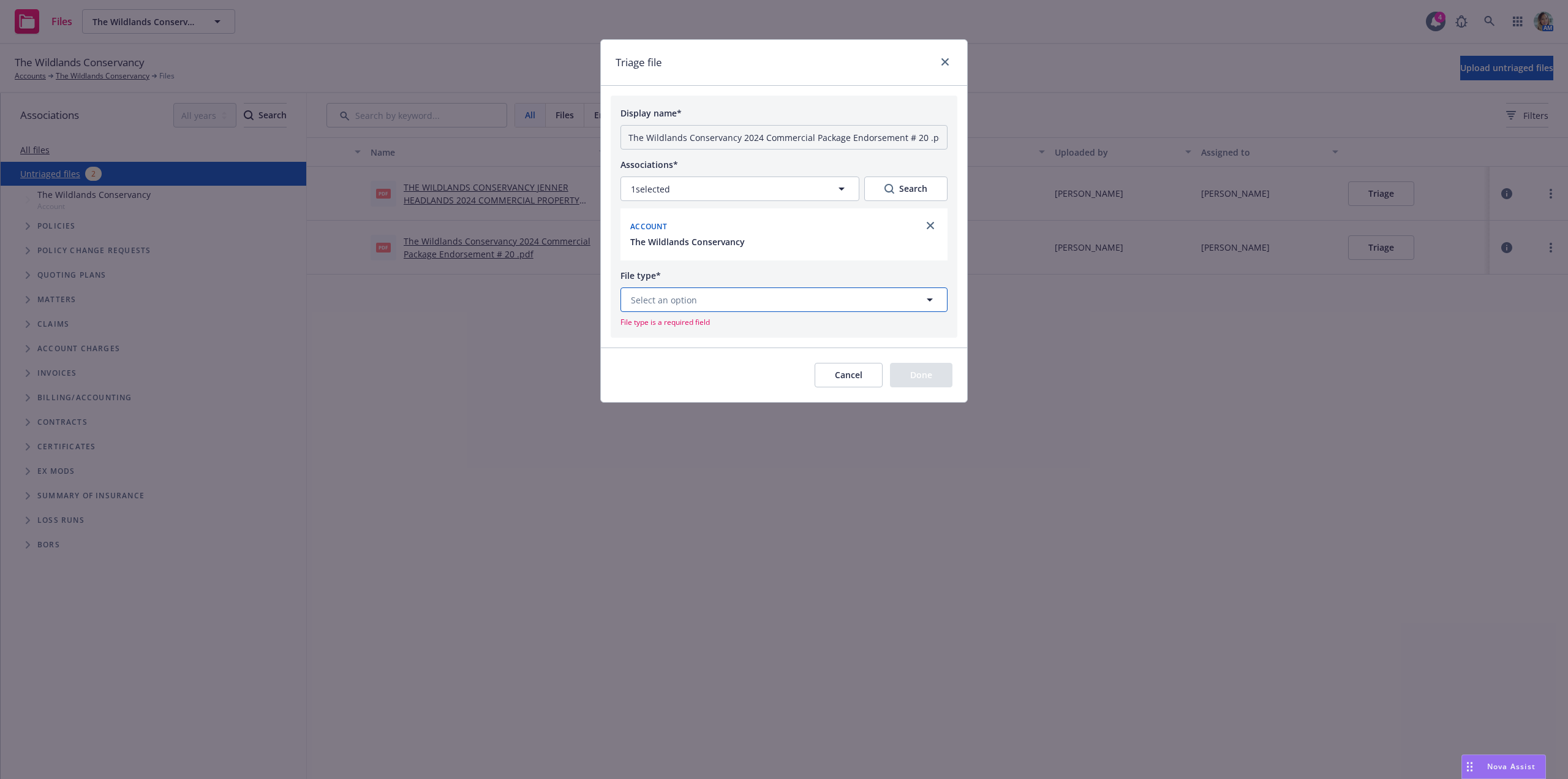
click at [814, 302] on button "Select an option" at bounding box center [784, 300] width 327 height 25
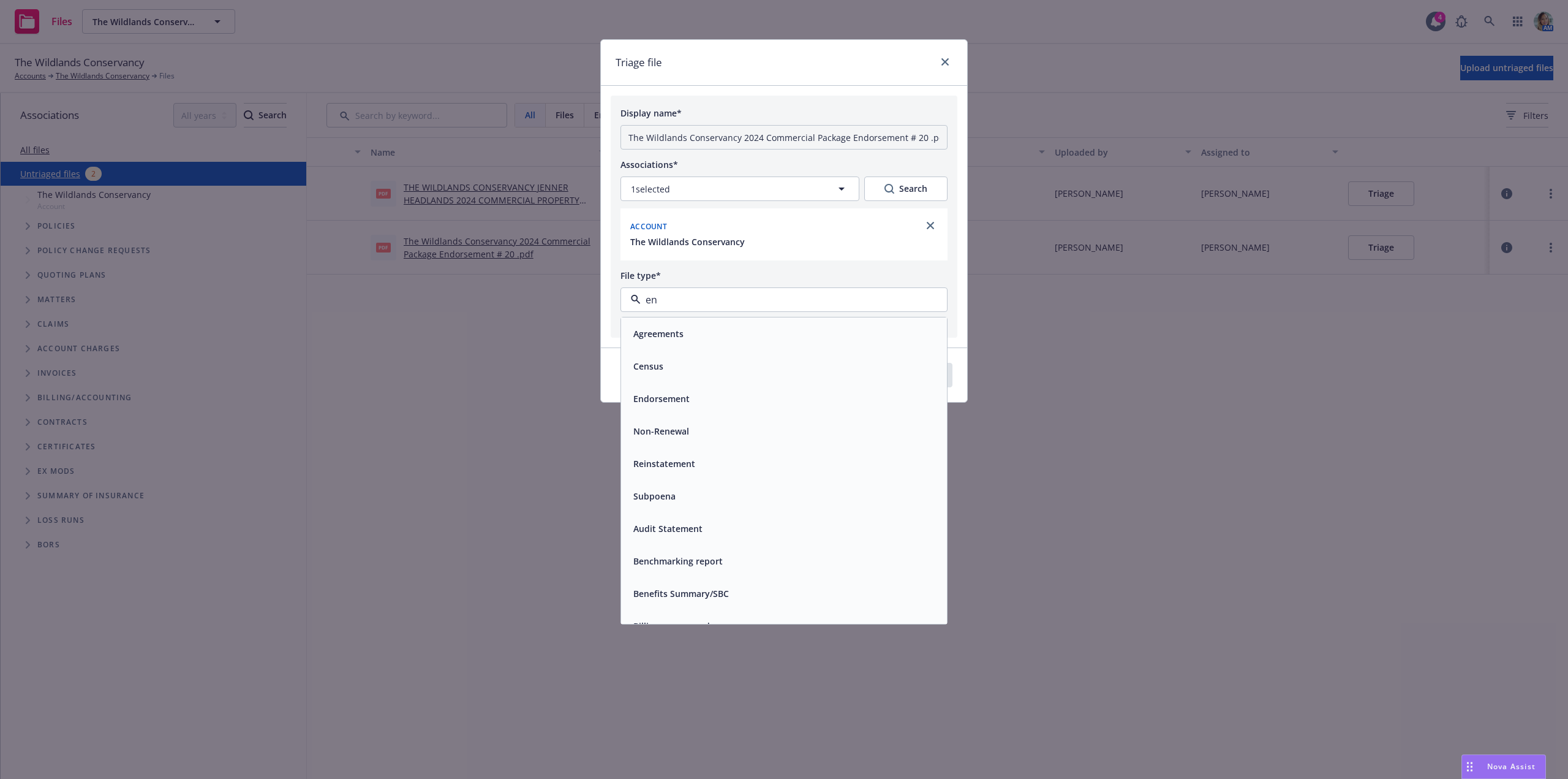
type input "end"
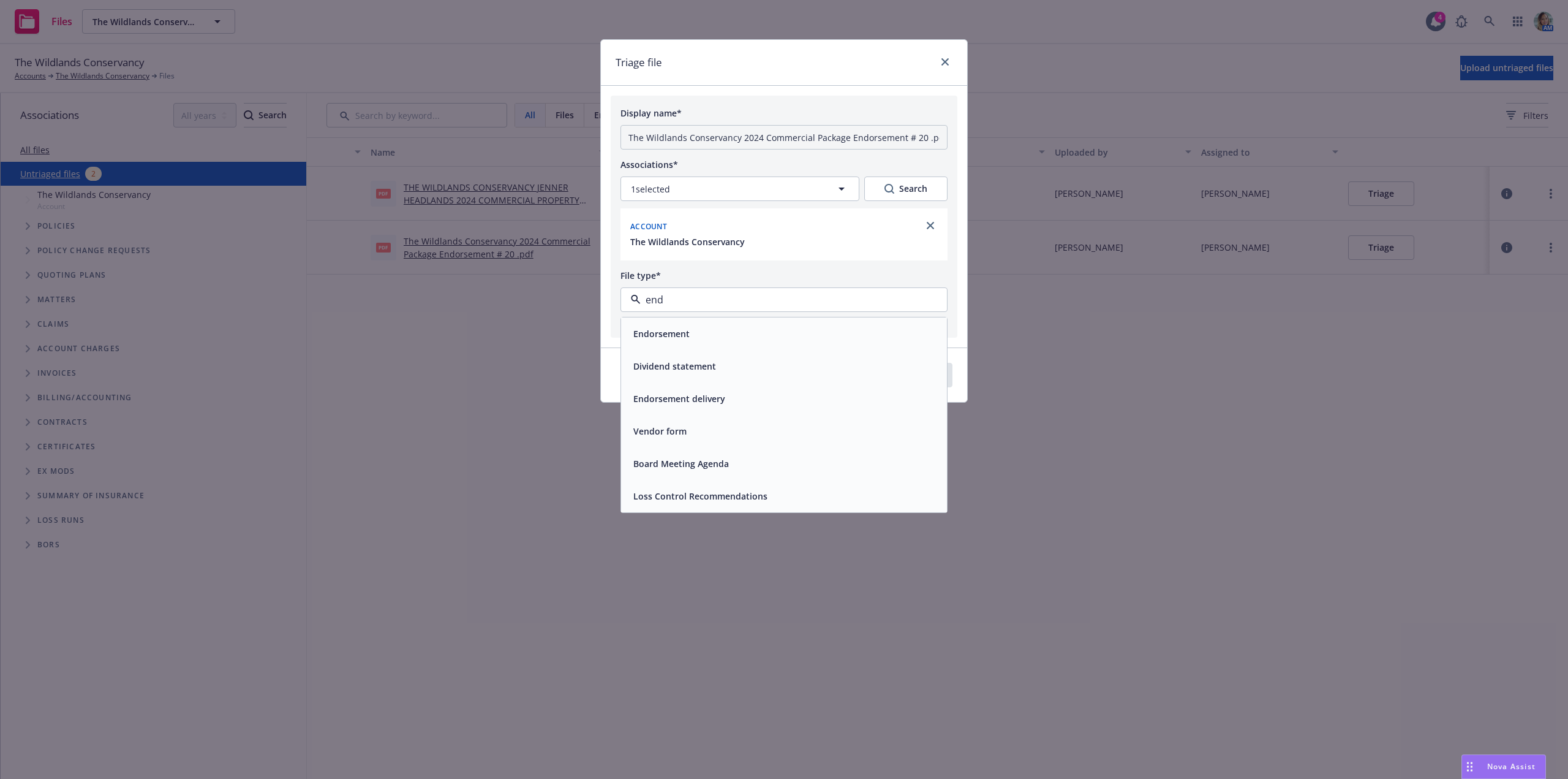
click at [794, 327] on div "Endorsement" at bounding box center [784, 333] width 311 height 18
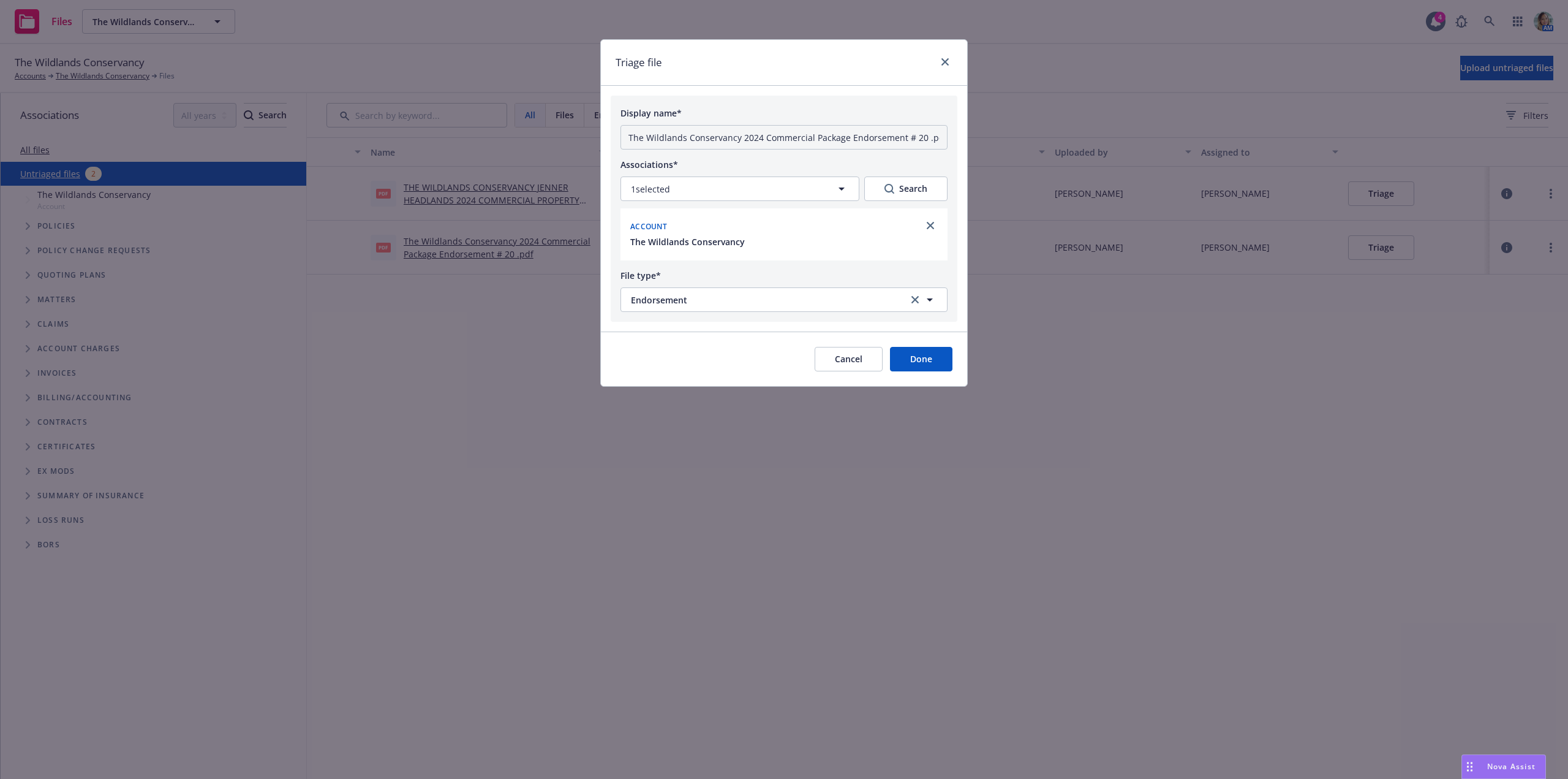
click at [896, 358] on button "Done" at bounding box center [921, 359] width 62 height 25
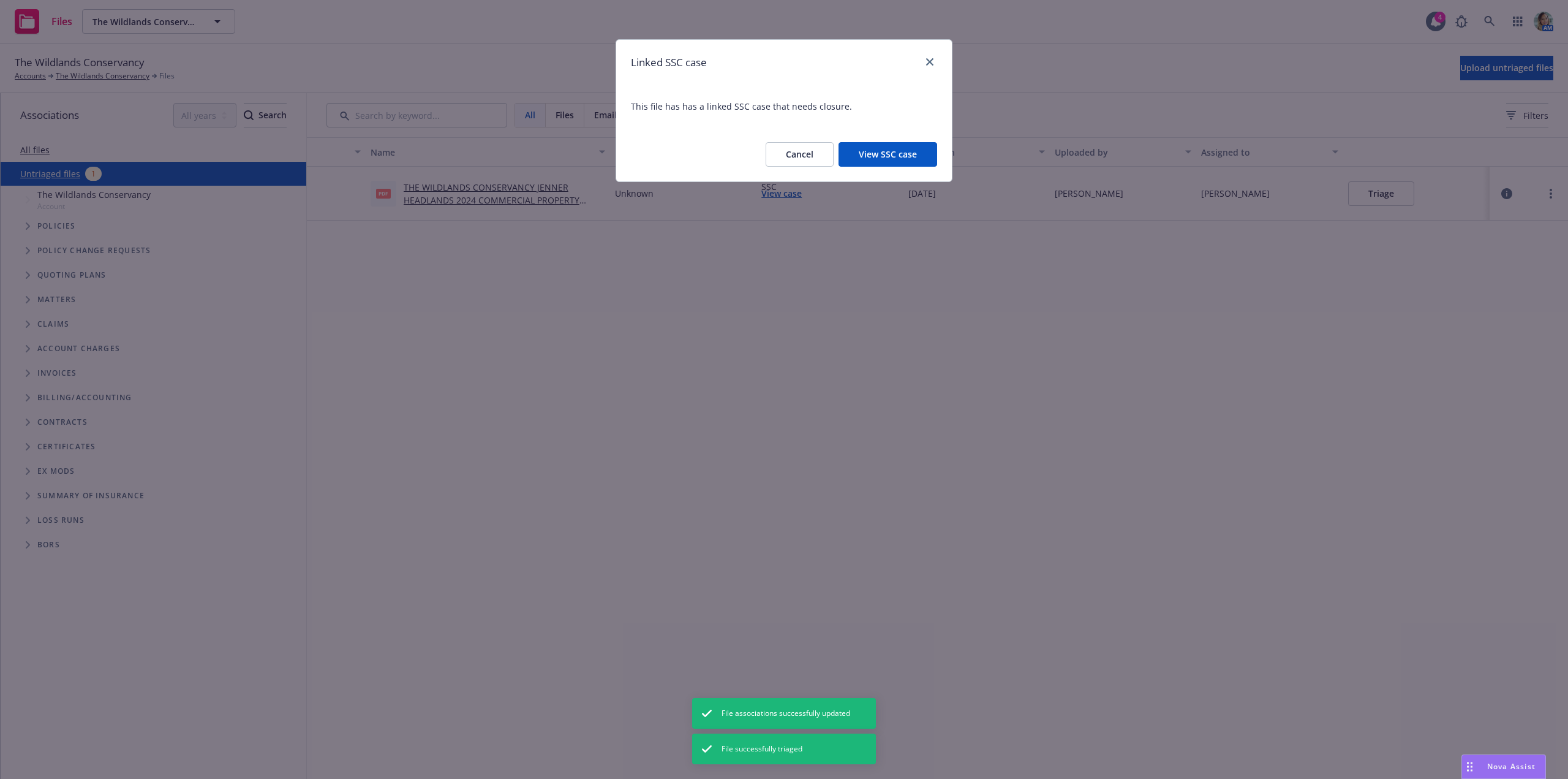
click at [937, 59] on div "Linked SSC case" at bounding box center [784, 62] width 336 height 45
click at [933, 60] on icon "close" at bounding box center [930, 62] width 8 height 8
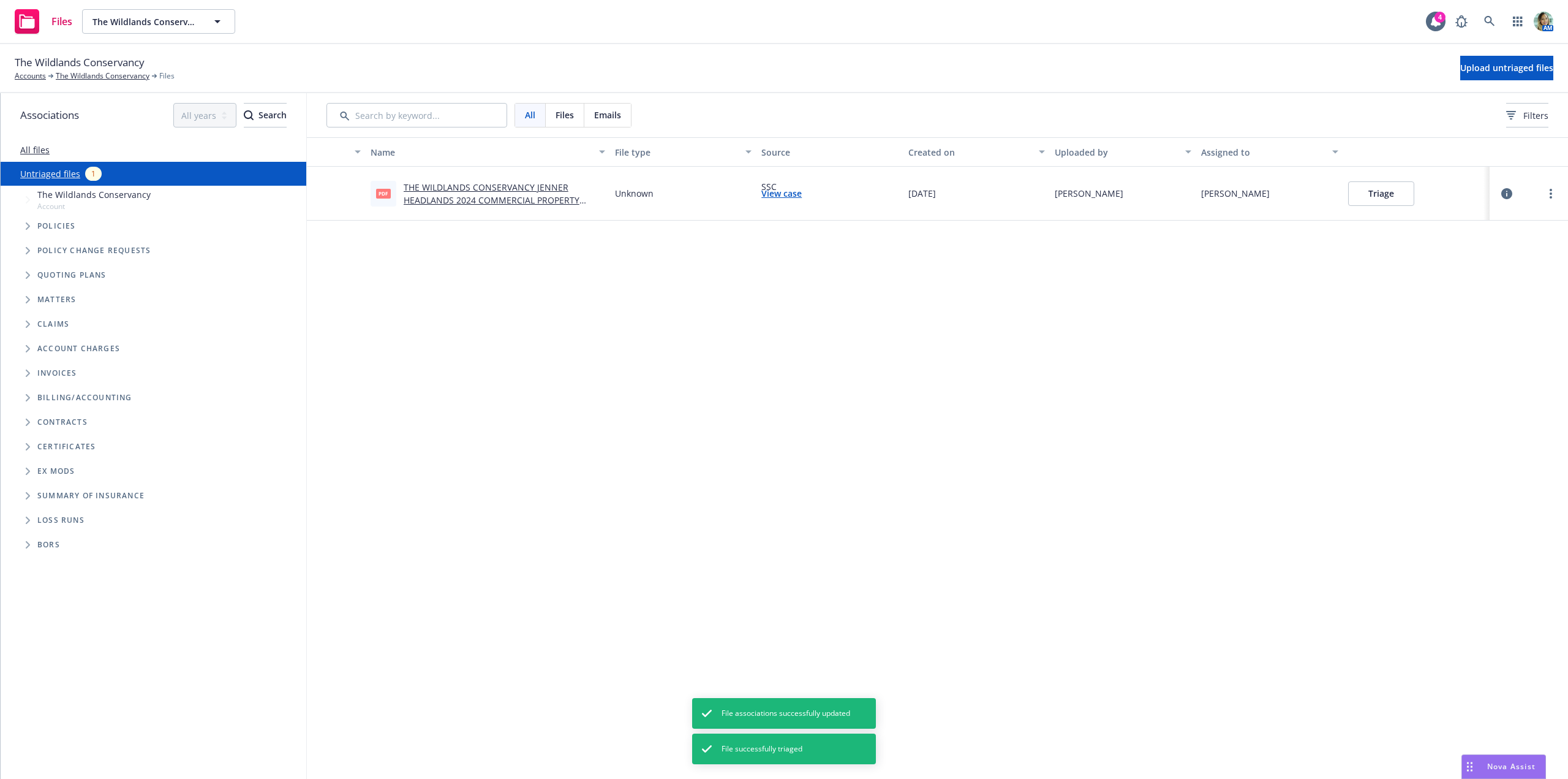
click at [1352, 188] on button "Triage" at bounding box center [1381, 193] width 66 height 25
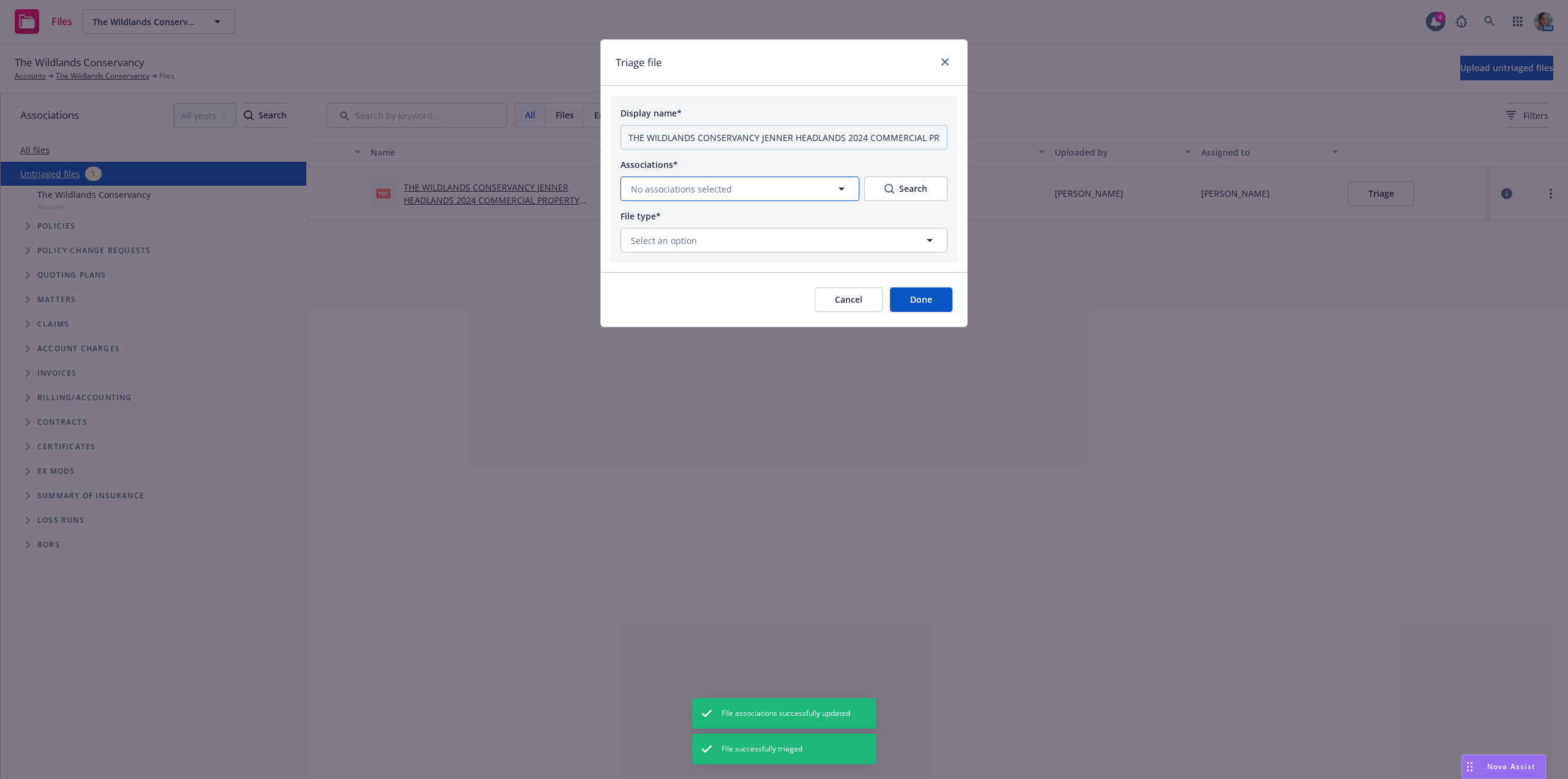
click at [830, 188] on button "No associations selected" at bounding box center [739, 189] width 239 height 25
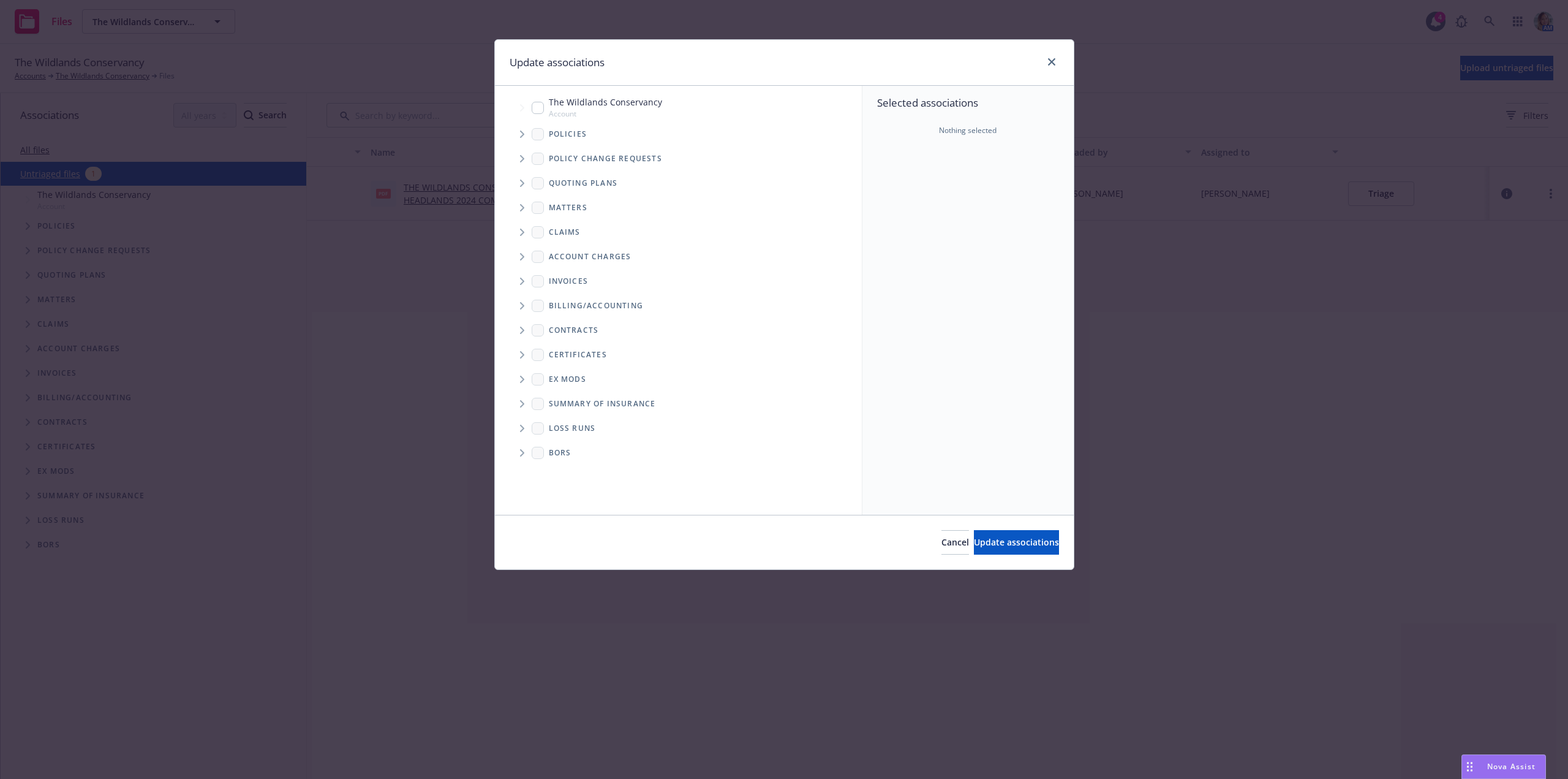
click at [552, 109] on span "Account" at bounding box center [605, 113] width 113 height 10
checkbox input "true"
click at [1002, 542] on span "Update associations" at bounding box center [1016, 541] width 85 height 11
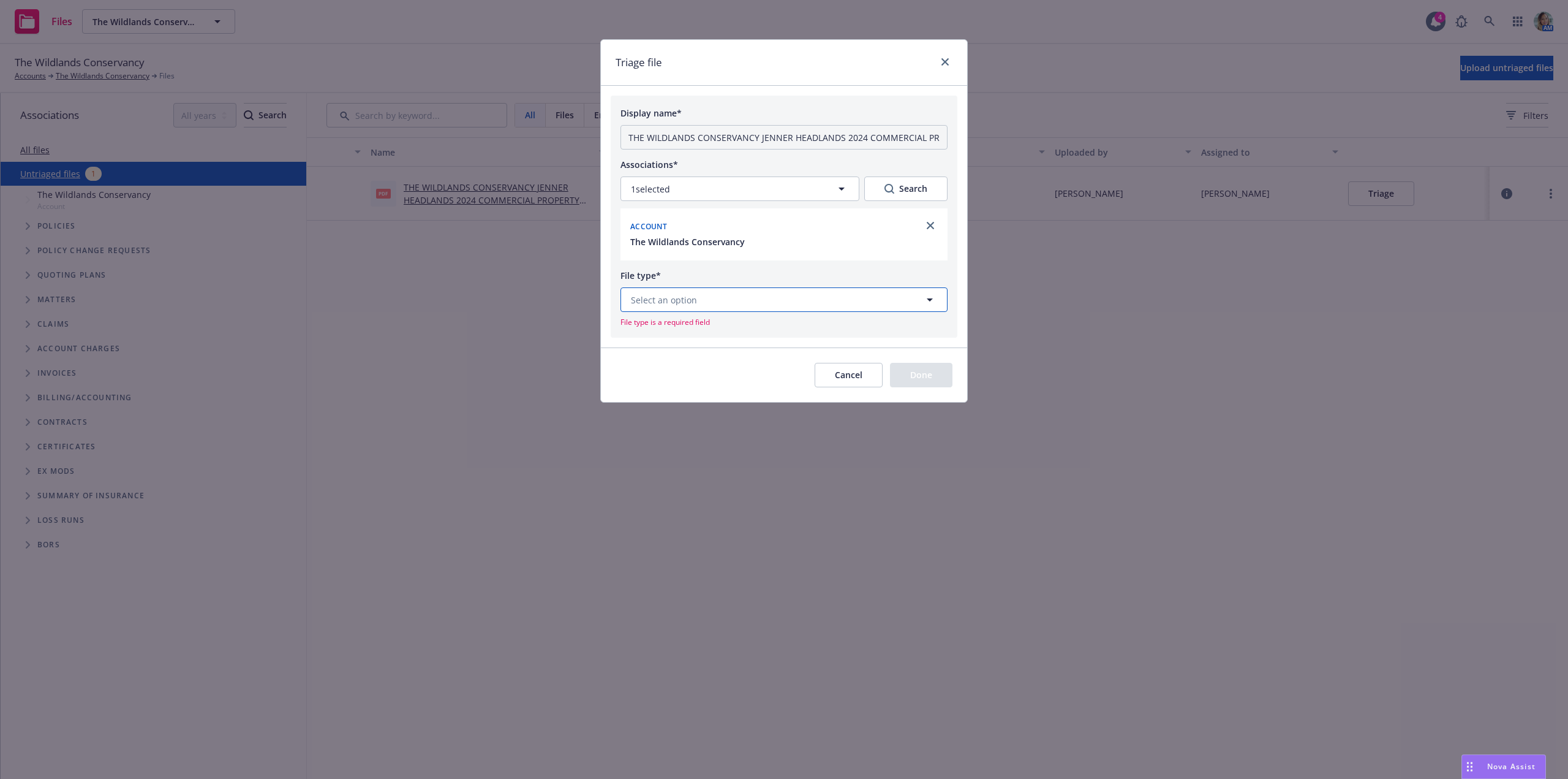
click at [716, 298] on button "Select an option" at bounding box center [784, 300] width 327 height 25
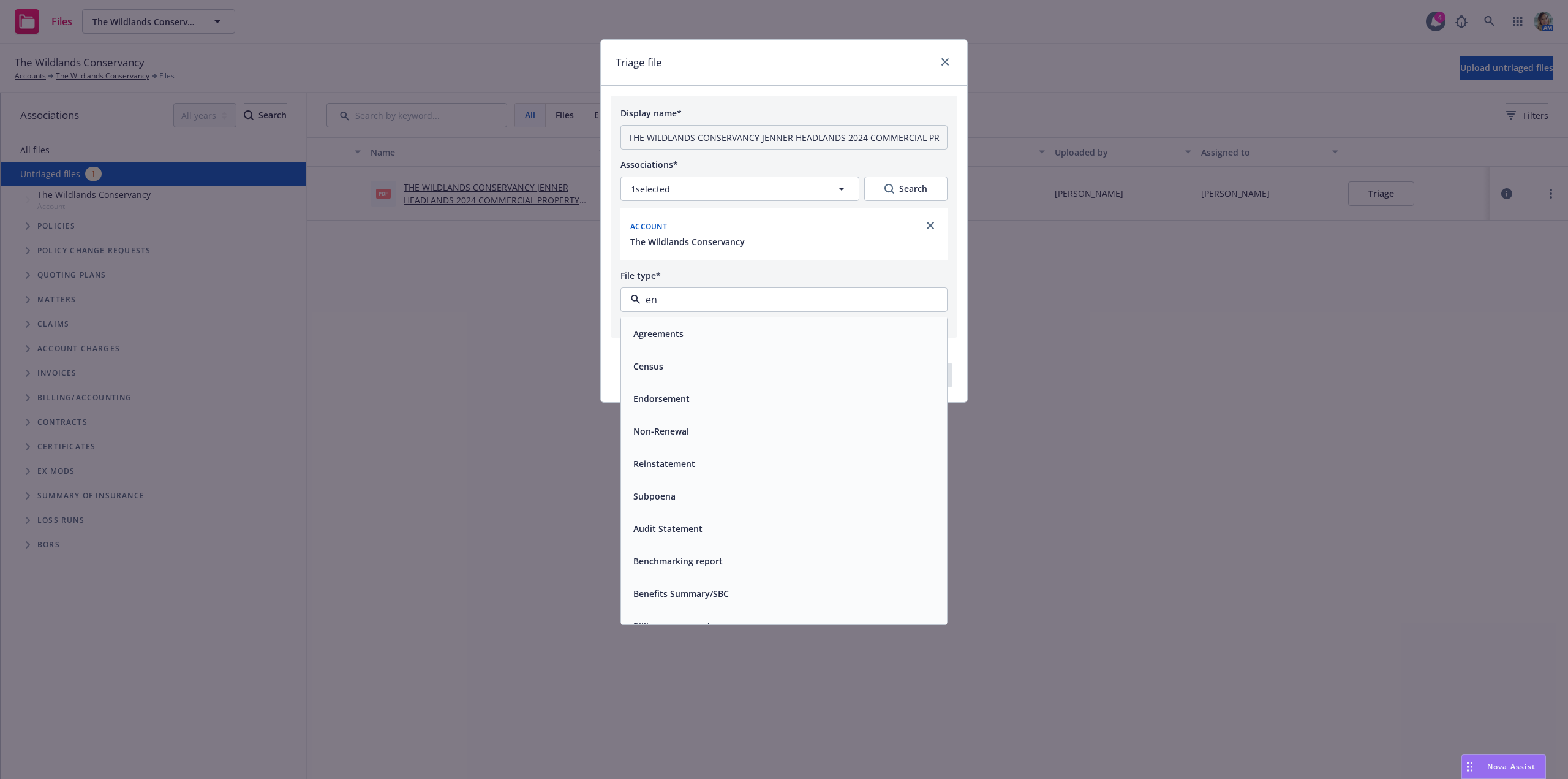
type input "end"
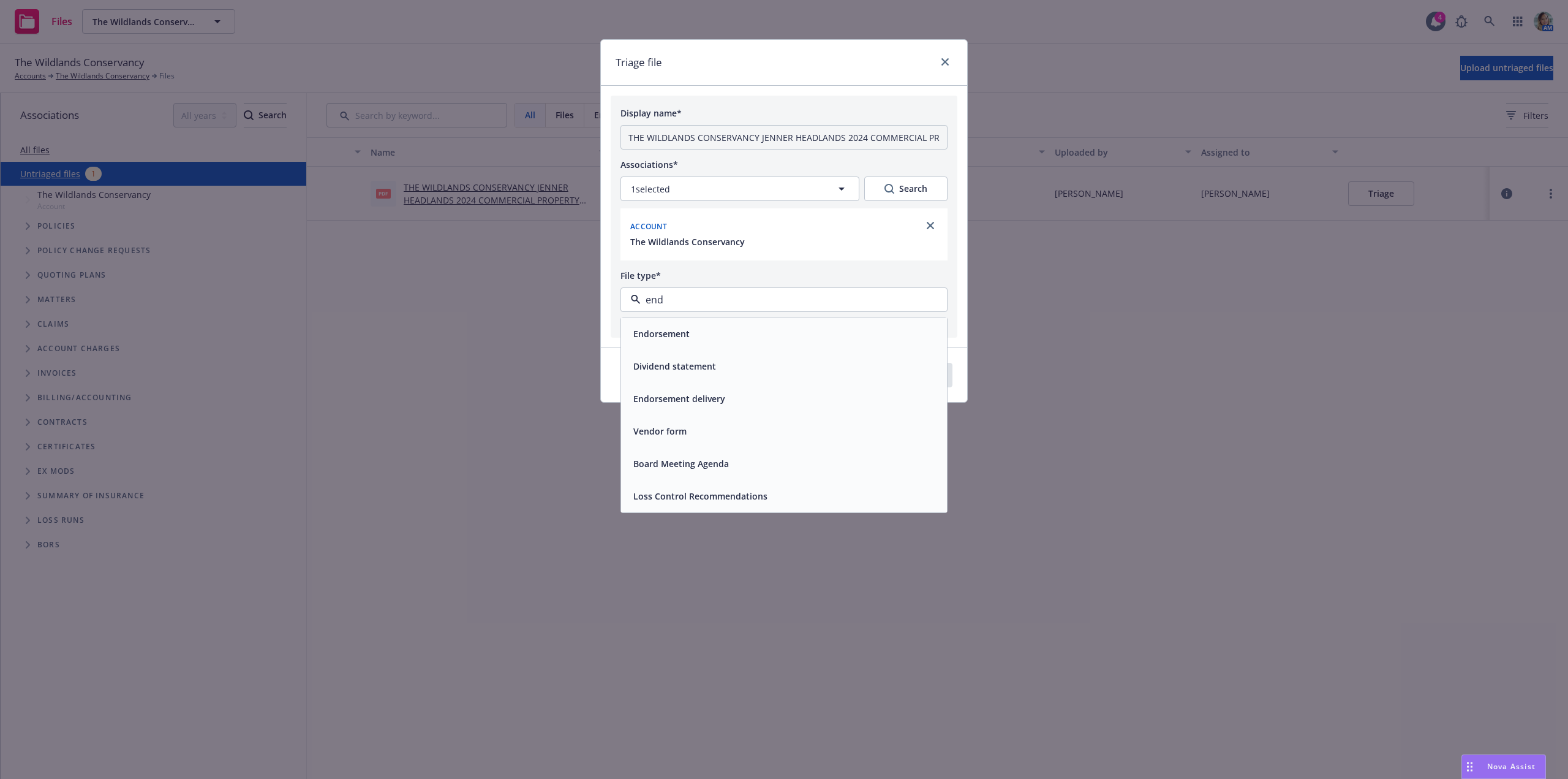
click at [718, 334] on div "Endorsement" at bounding box center [784, 333] width 311 height 18
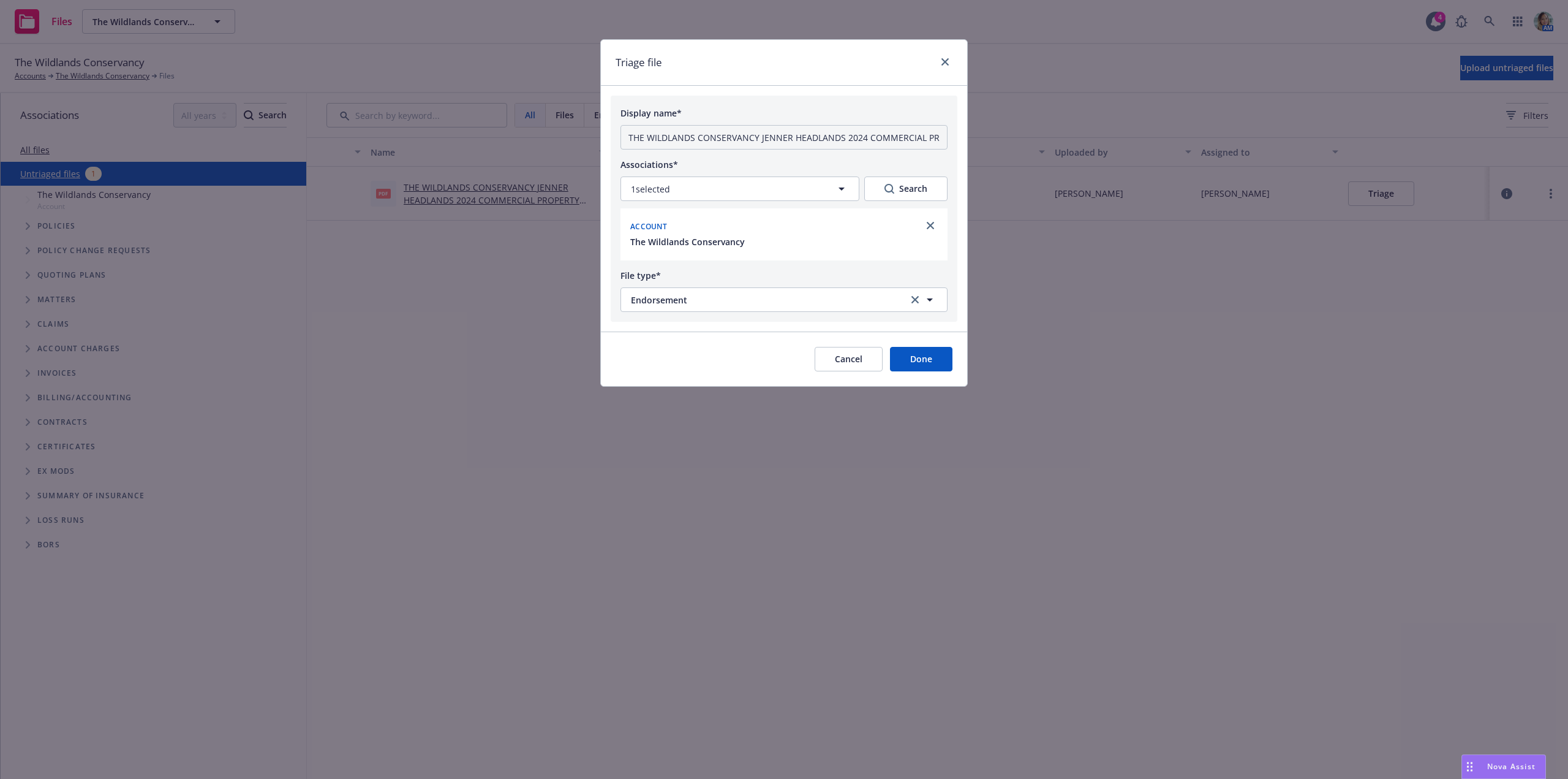
click at [890, 356] on button "Done" at bounding box center [921, 359] width 62 height 25
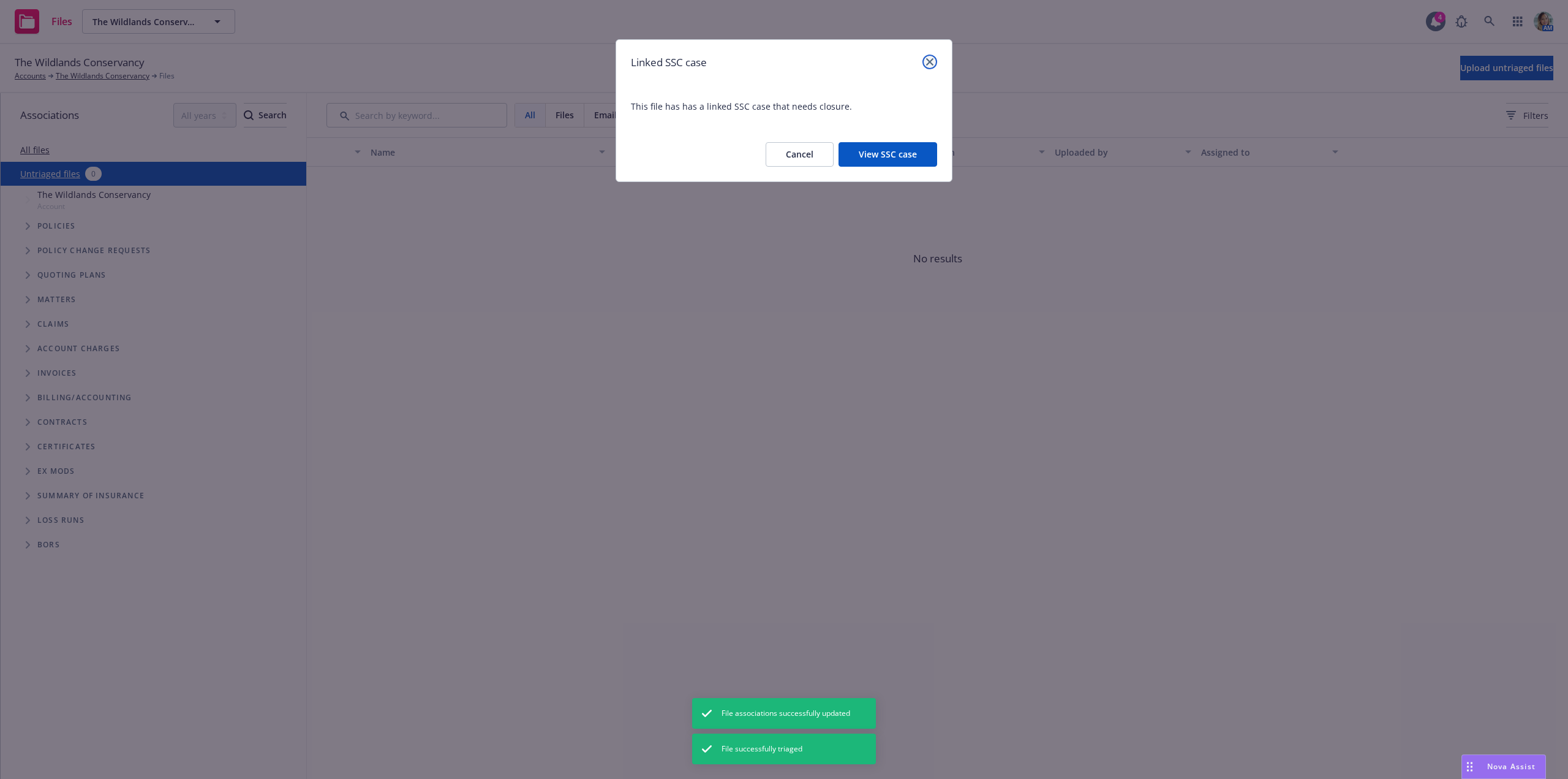
click at [929, 65] on link "close" at bounding box center [930, 62] width 15 height 15
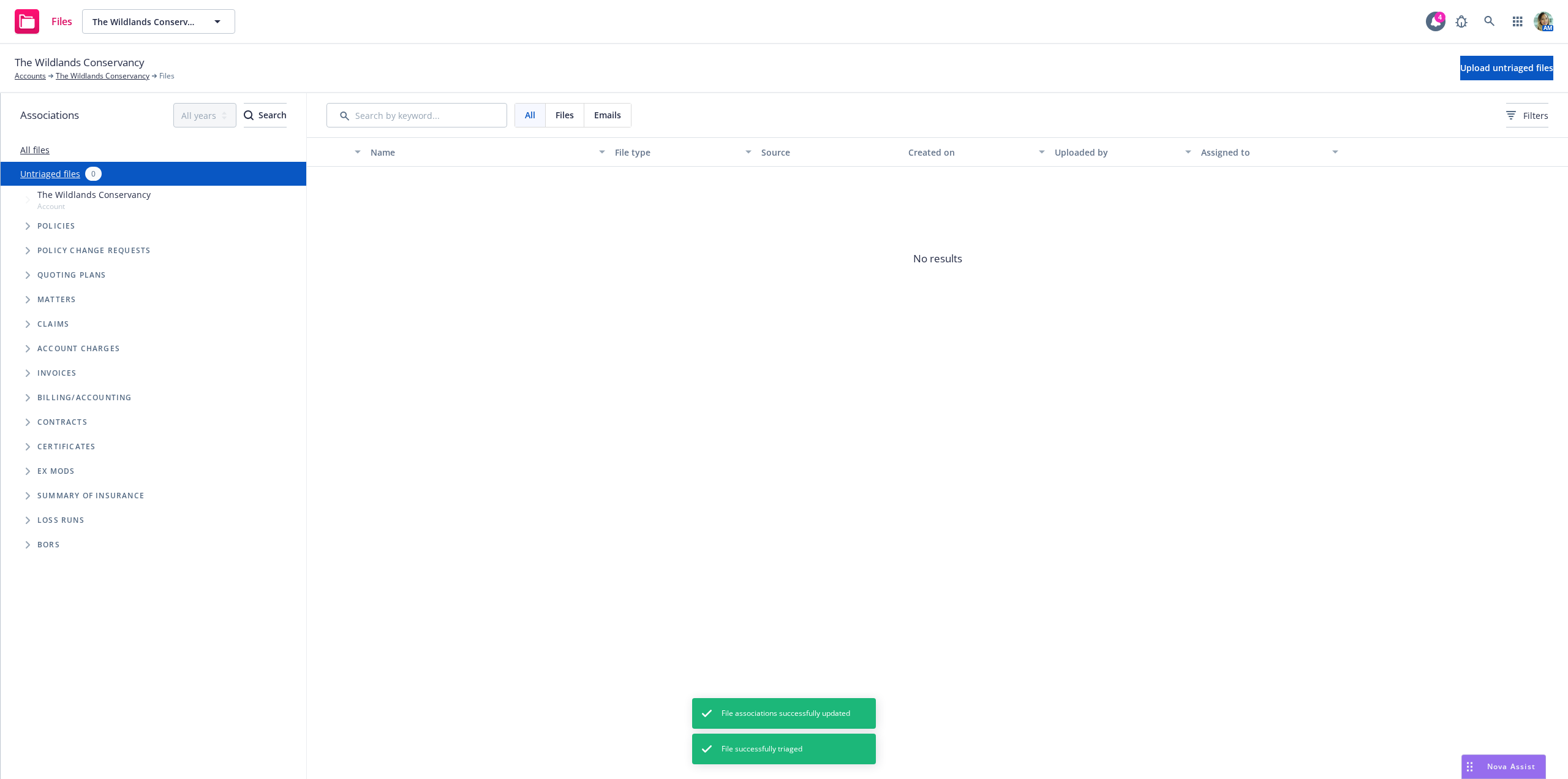
drag, startPoint x: 583, startPoint y: 263, endPoint x: 513, endPoint y: 241, distance: 73.4
click at [582, 264] on span "No results" at bounding box center [936, 258] width 1261 height 184
click at [113, 81] on link "The Wildlands Conservancy" at bounding box center [102, 76] width 93 height 11
